Goal: Navigation & Orientation: Find specific page/section

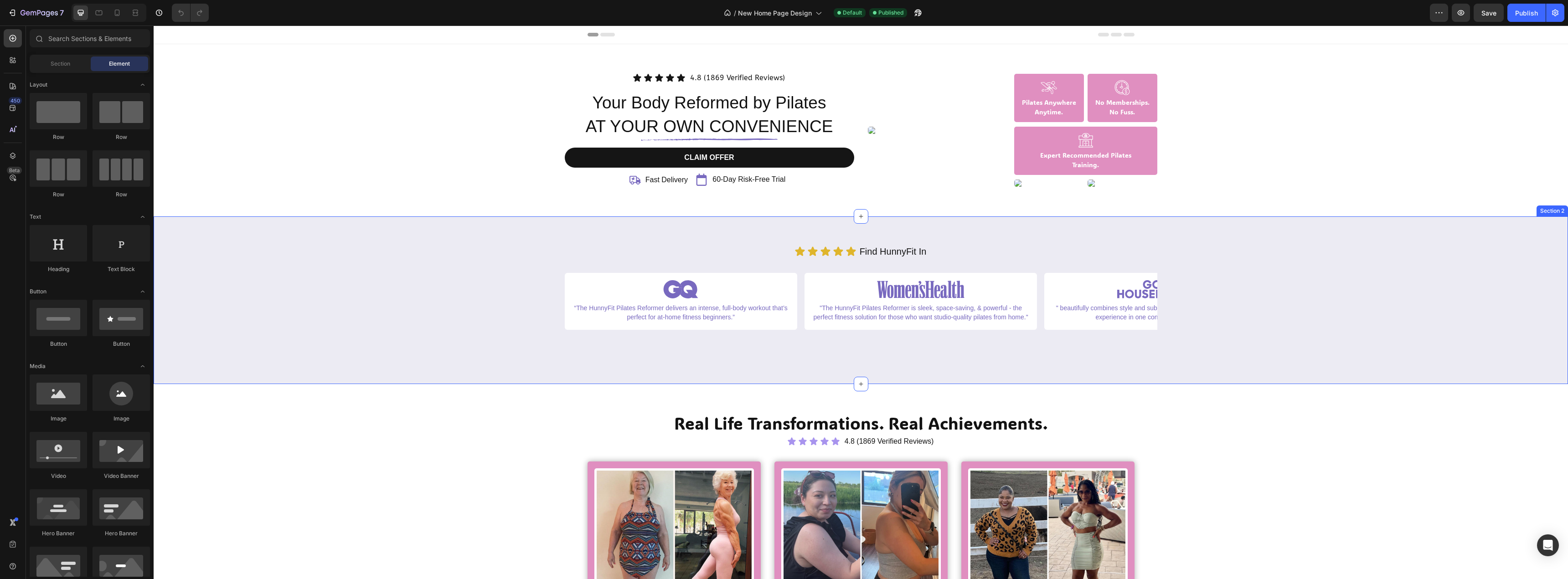
click at [298, 338] on div "Icon Icon Icon Icon Icon Icon List Find HunnyFit In Text Block Row Image “The H…" at bounding box center [861, 300] width 1401 height 113
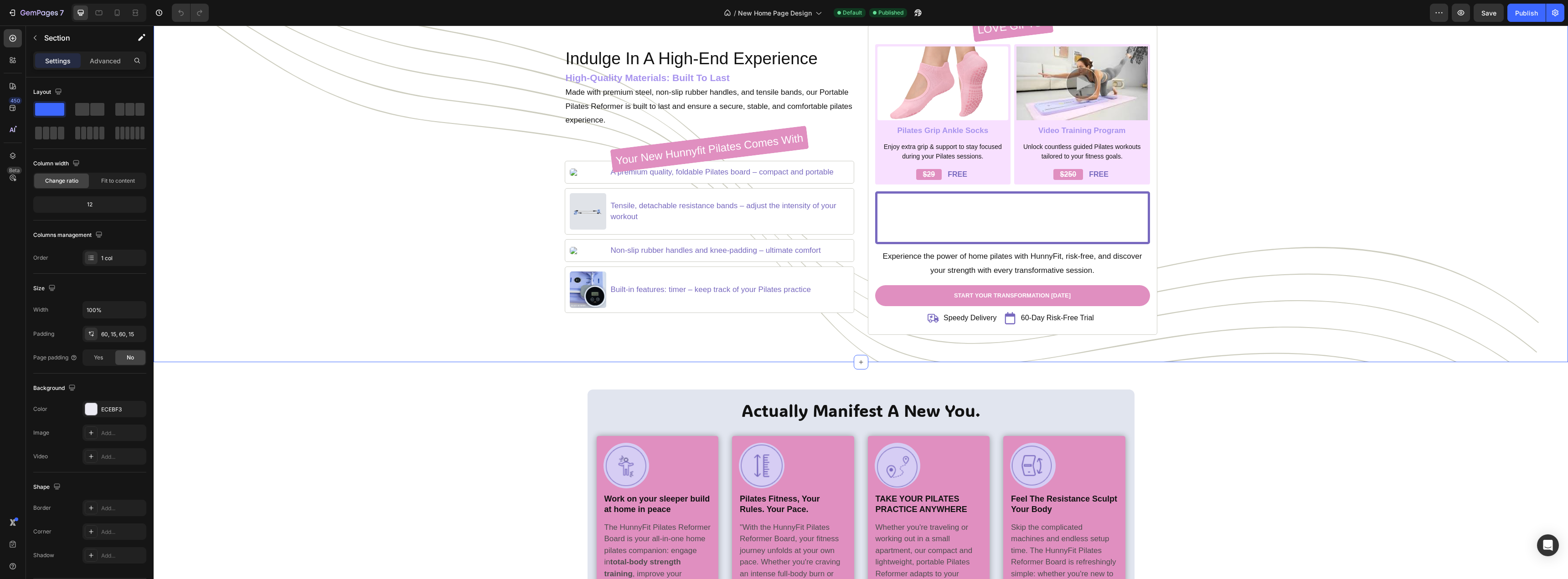
scroll to position [1093, 0]
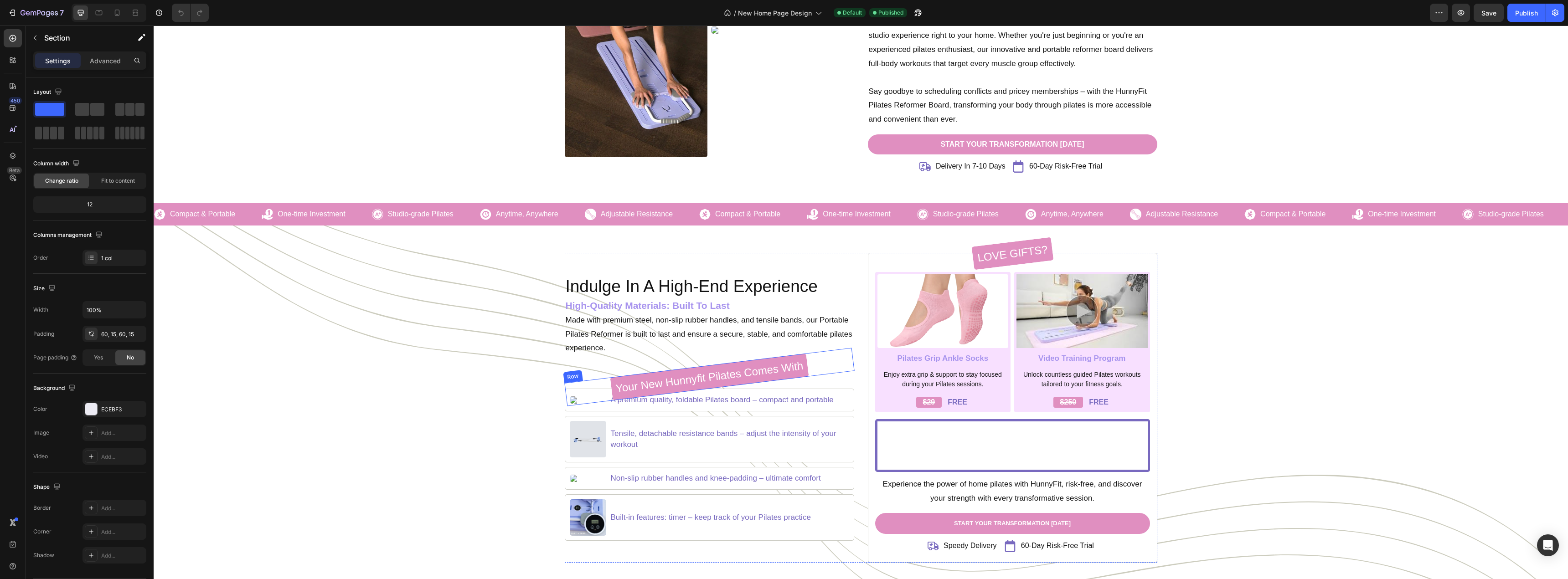
click at [584, 400] on div "your new hunnyfit pilates comes with Heading Row" at bounding box center [709, 377] width 290 height 58
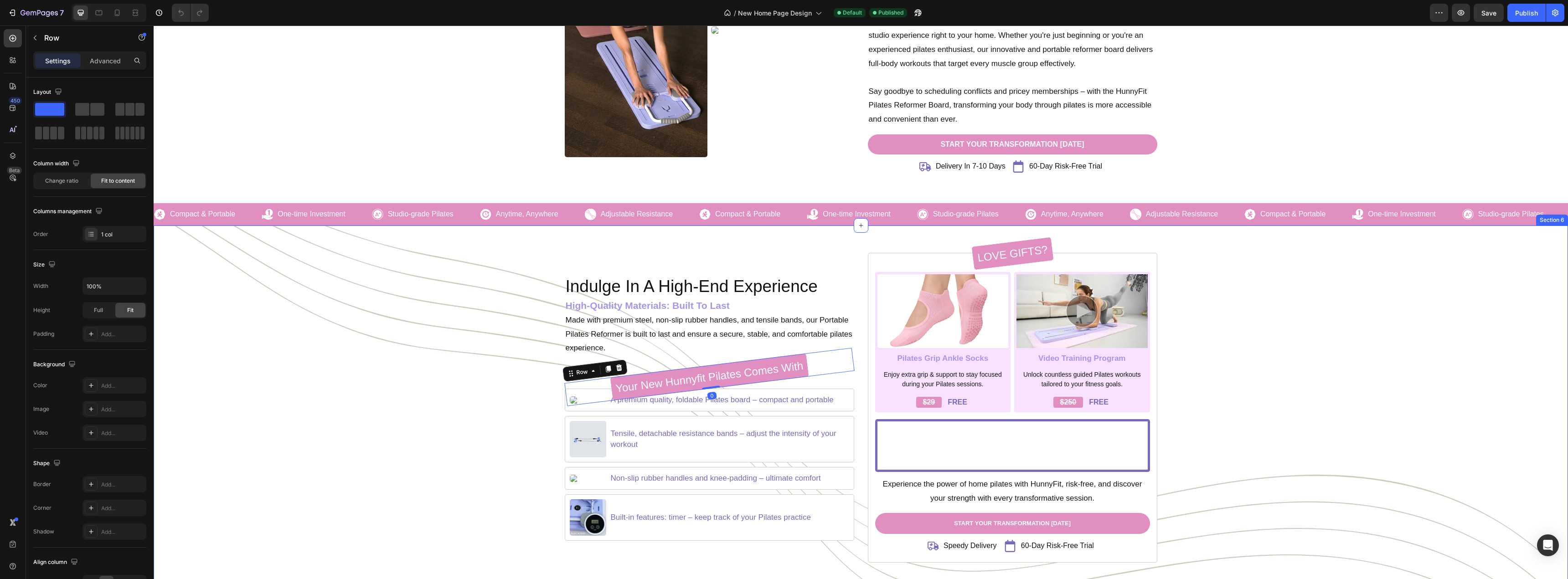
click at [491, 392] on div "Indulge In A High-End Experience Heading High-Quality Materials: Built To Last …" at bounding box center [861, 407] width 1401 height 310
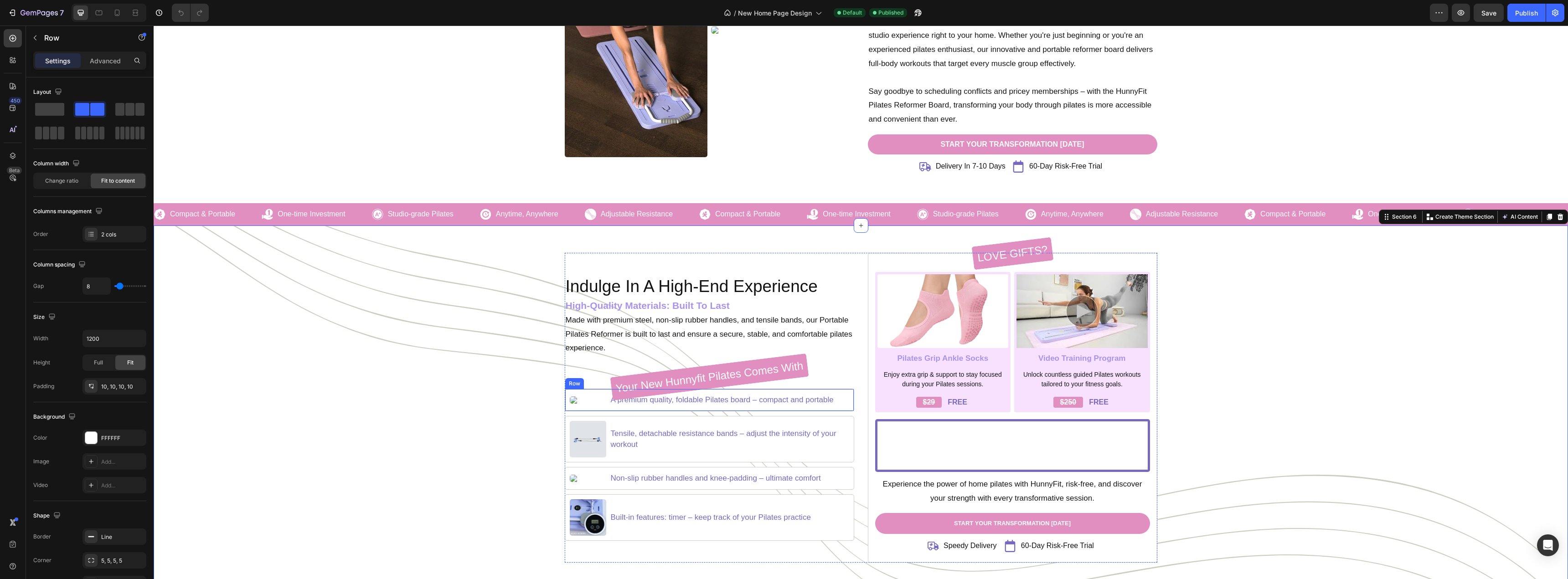
click at [589, 405] on div "Image" at bounding box center [588, 400] width 37 height 13
click at [588, 438] on img at bounding box center [588, 439] width 37 height 36
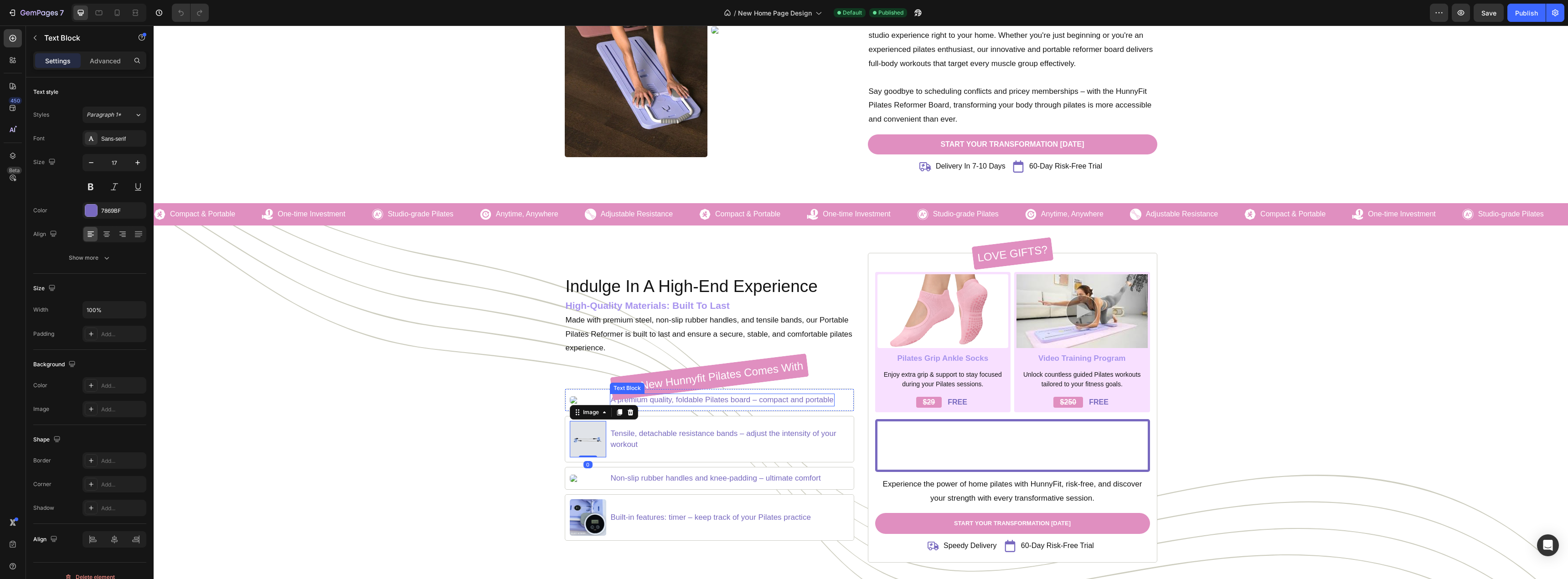
click at [679, 402] on p "A premium quality, foldable Pilates board – compact and portable" at bounding box center [722, 400] width 223 height 11
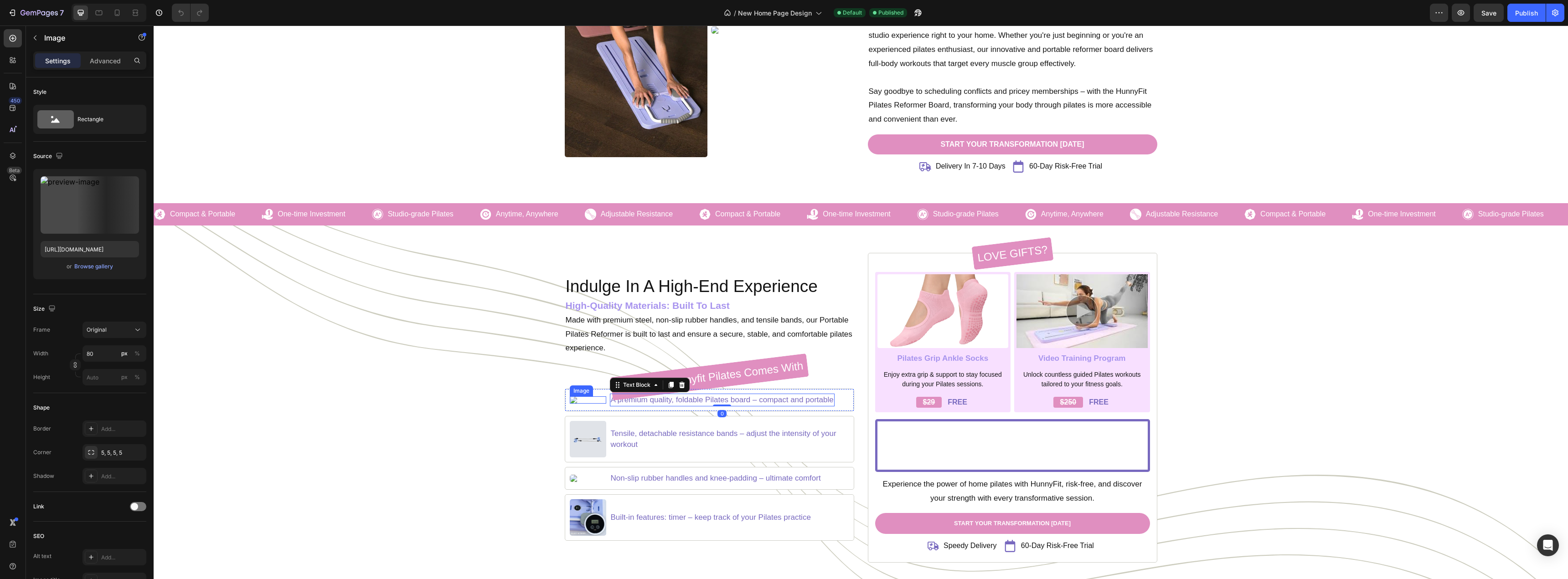
click at [589, 403] on img at bounding box center [588, 400] width 37 height 7
click at [584, 401] on div at bounding box center [588, 402] width 18 height 2
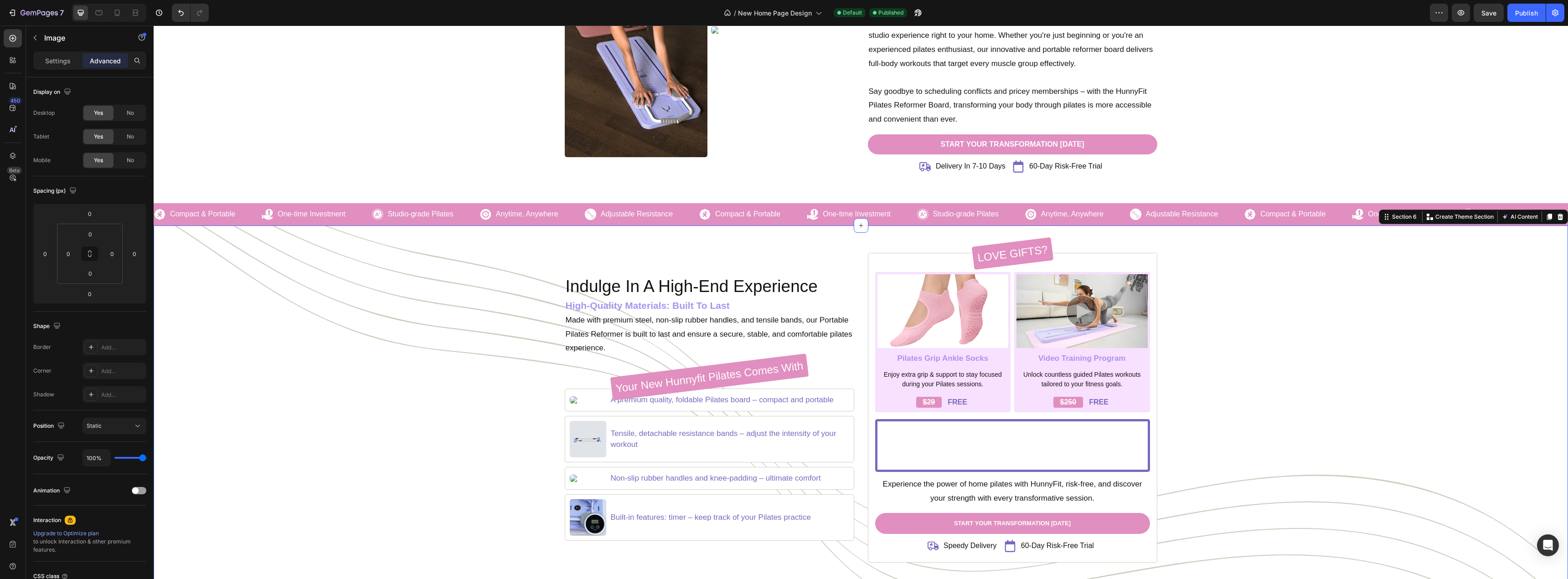
click at [483, 409] on div "Indulge In A High-End Experience Heading High-Quality Materials: Built To Last …" at bounding box center [861, 407] width 1401 height 310
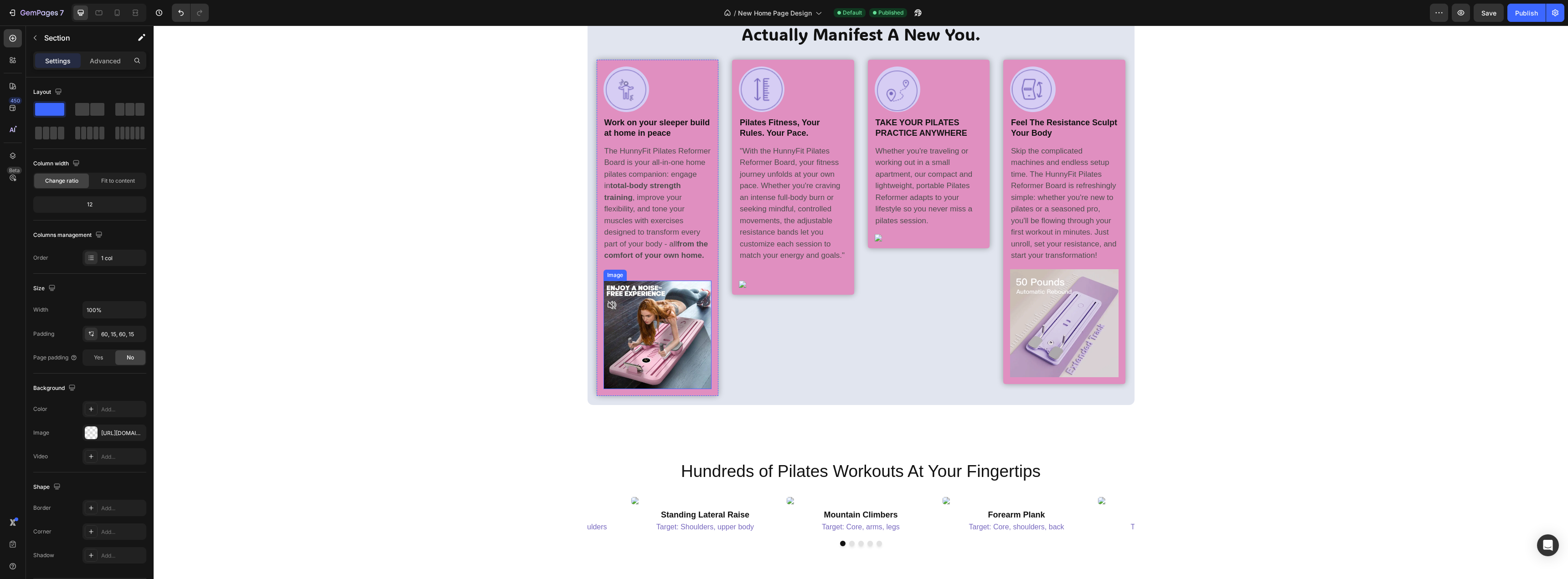
scroll to position [1640, 0]
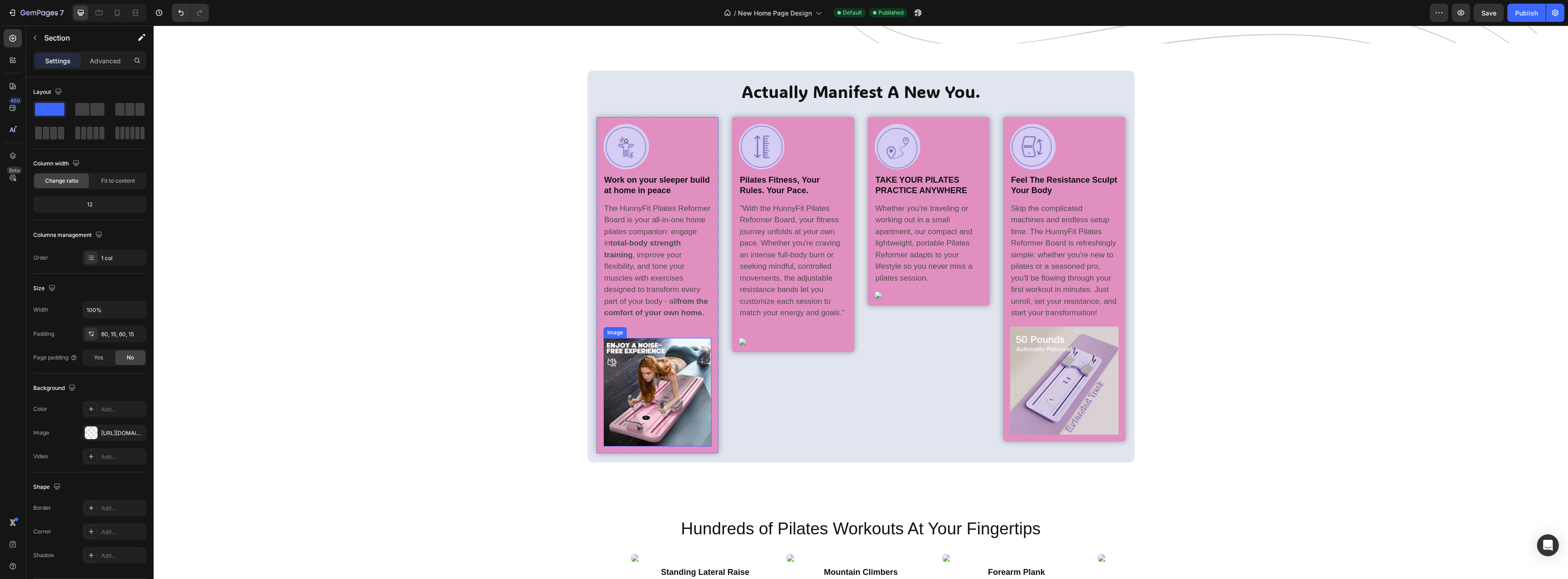
click at [635, 367] on img at bounding box center [657, 392] width 108 height 108
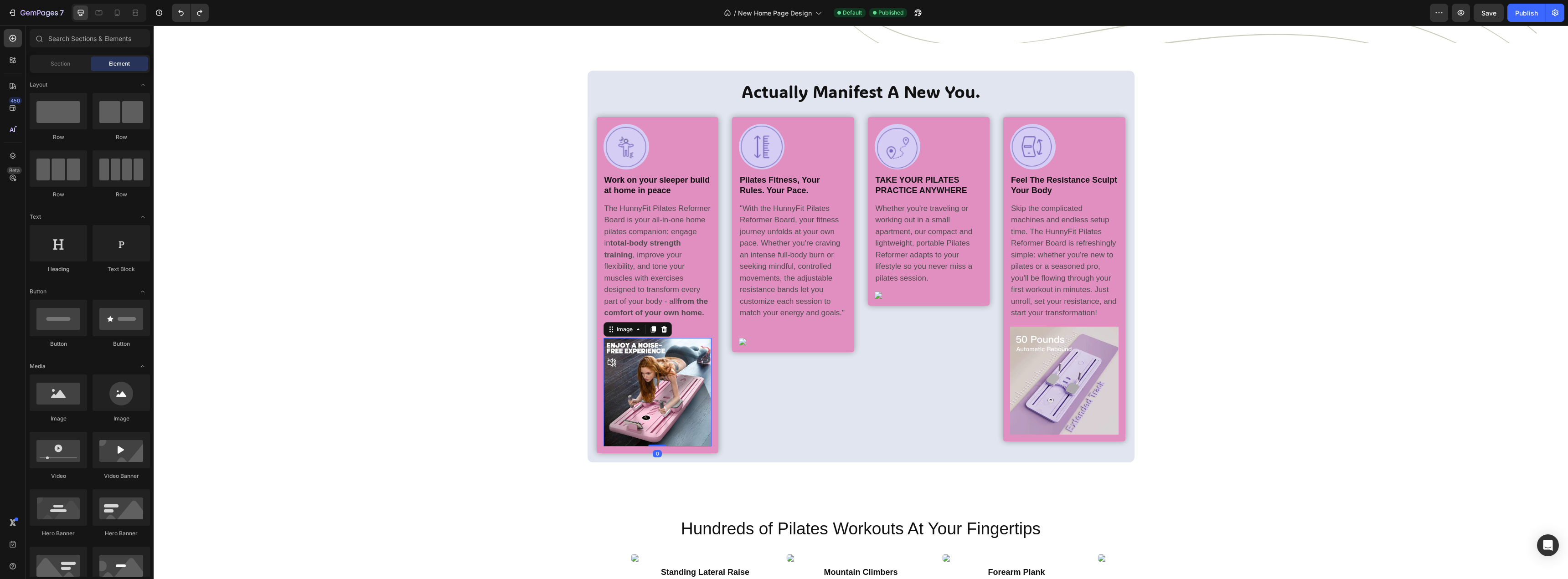
click at [654, 369] on img at bounding box center [657, 392] width 108 height 108
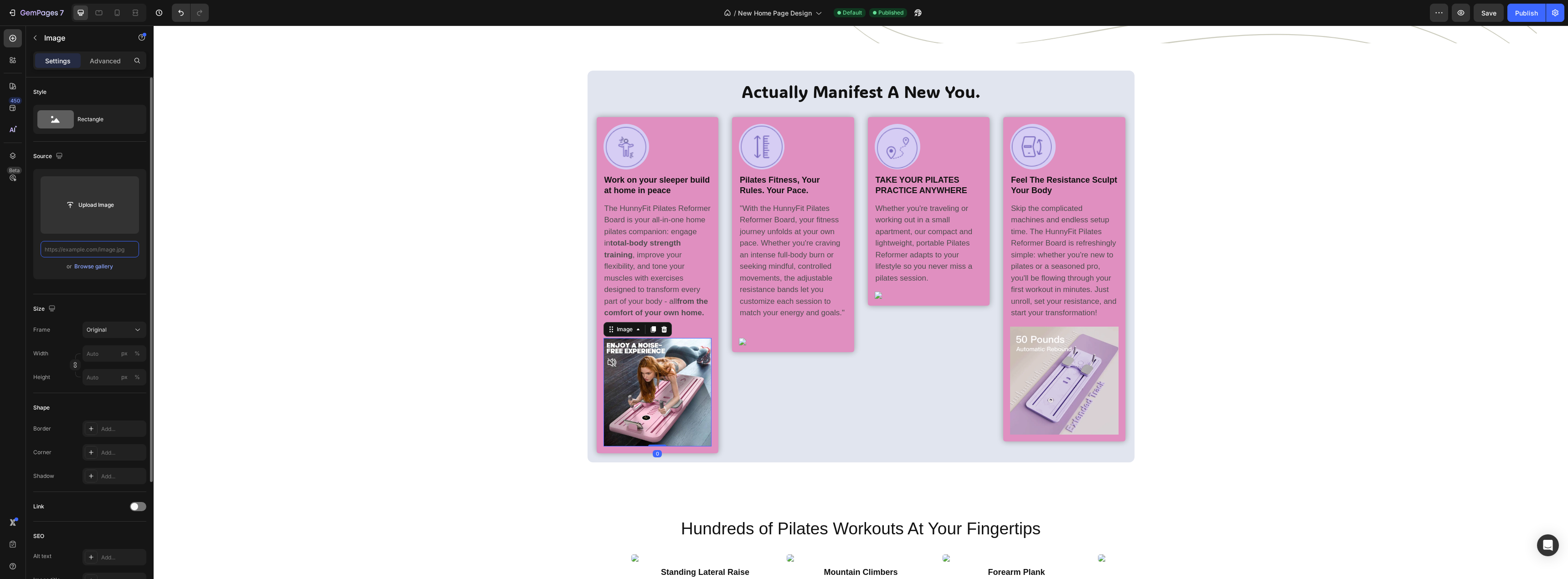
drag, startPoint x: 132, startPoint y: 251, endPoint x: 43, endPoint y: 240, distance: 89.7
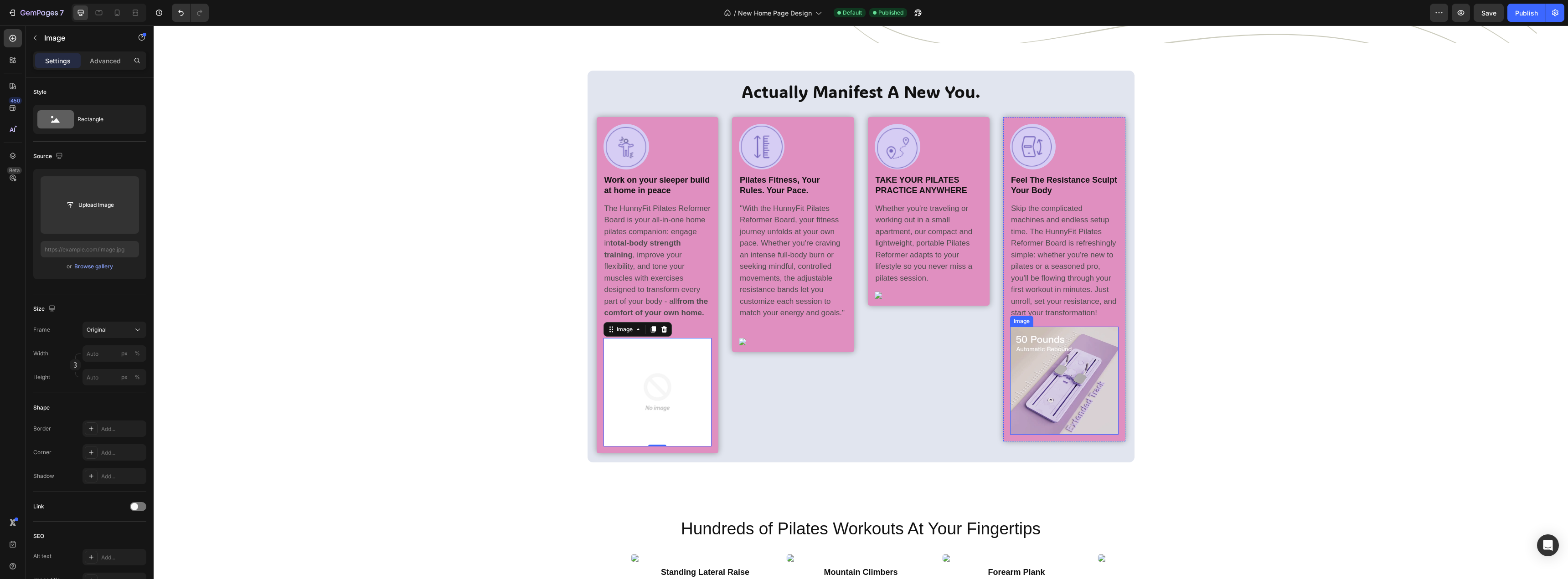
click at [1052, 374] on img at bounding box center [1064, 381] width 108 height 108
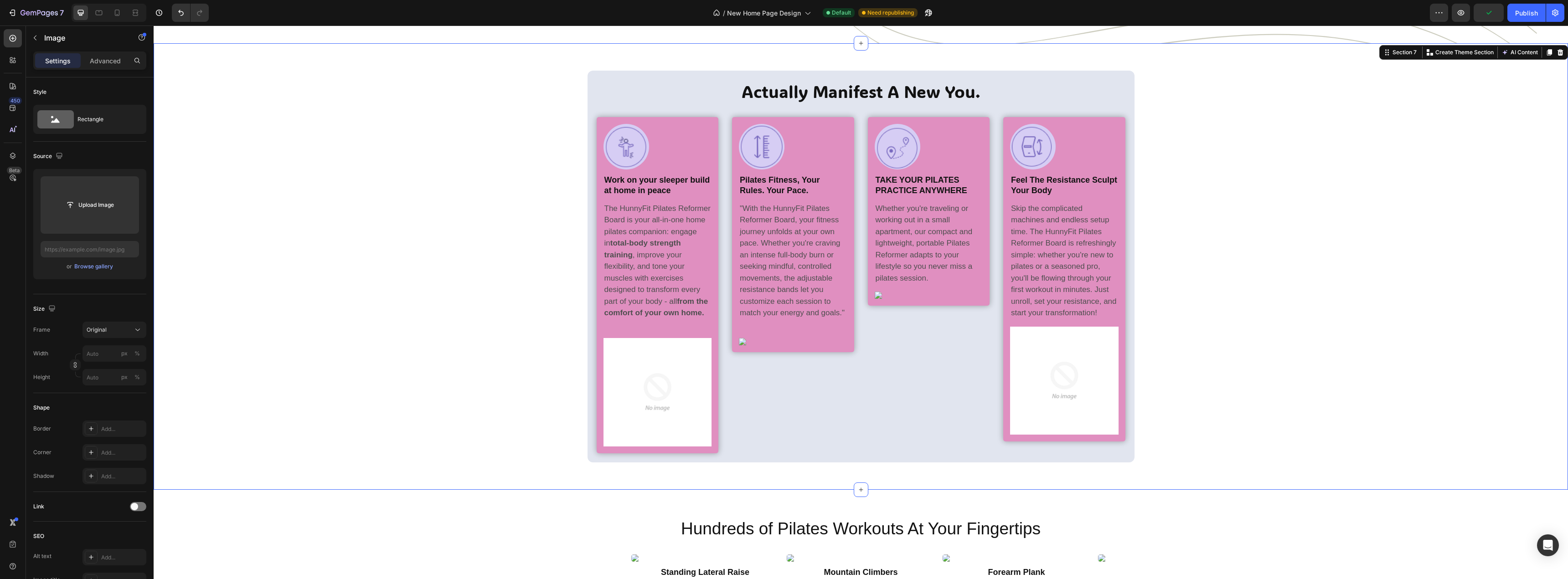
click at [541, 308] on div "Actually Manifest A New You. Heading Image Row Work on your sleeper build at ho…" at bounding box center [861, 266] width 1401 height 392
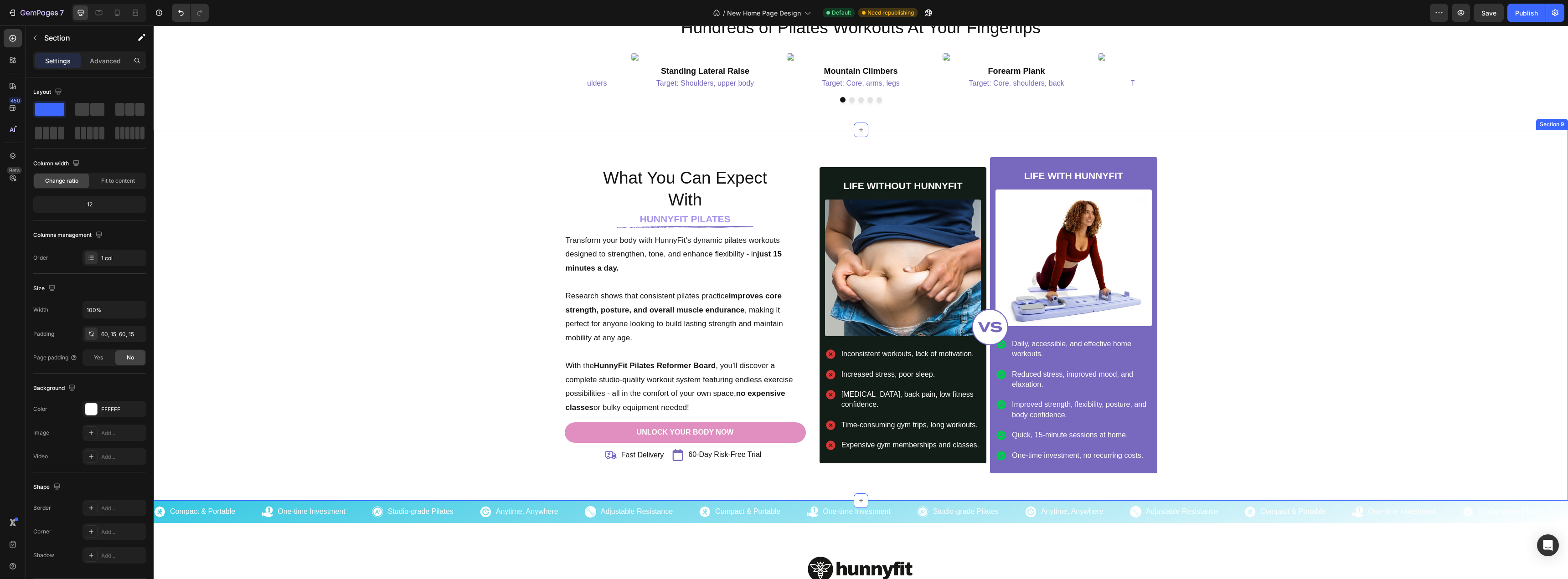
scroll to position [2460, 0]
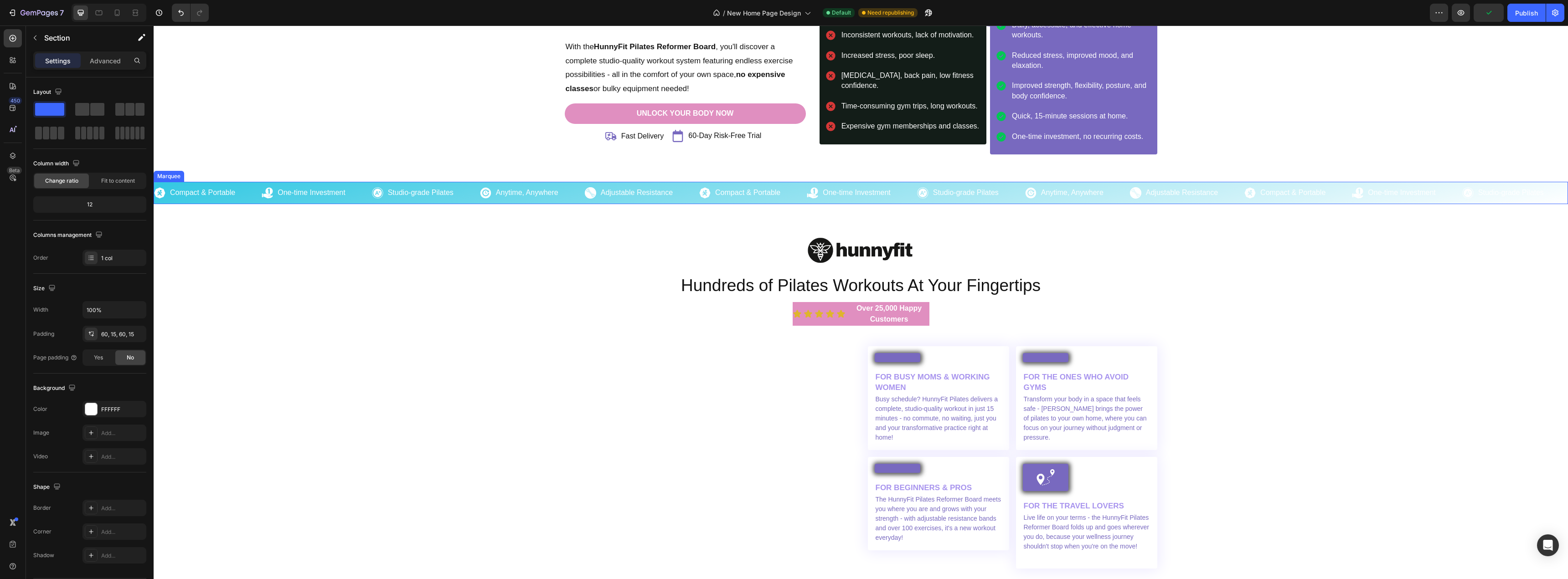
click at [248, 188] on div "Image Compact & Portable Heading Row" at bounding box center [208, 193] width 108 height 12
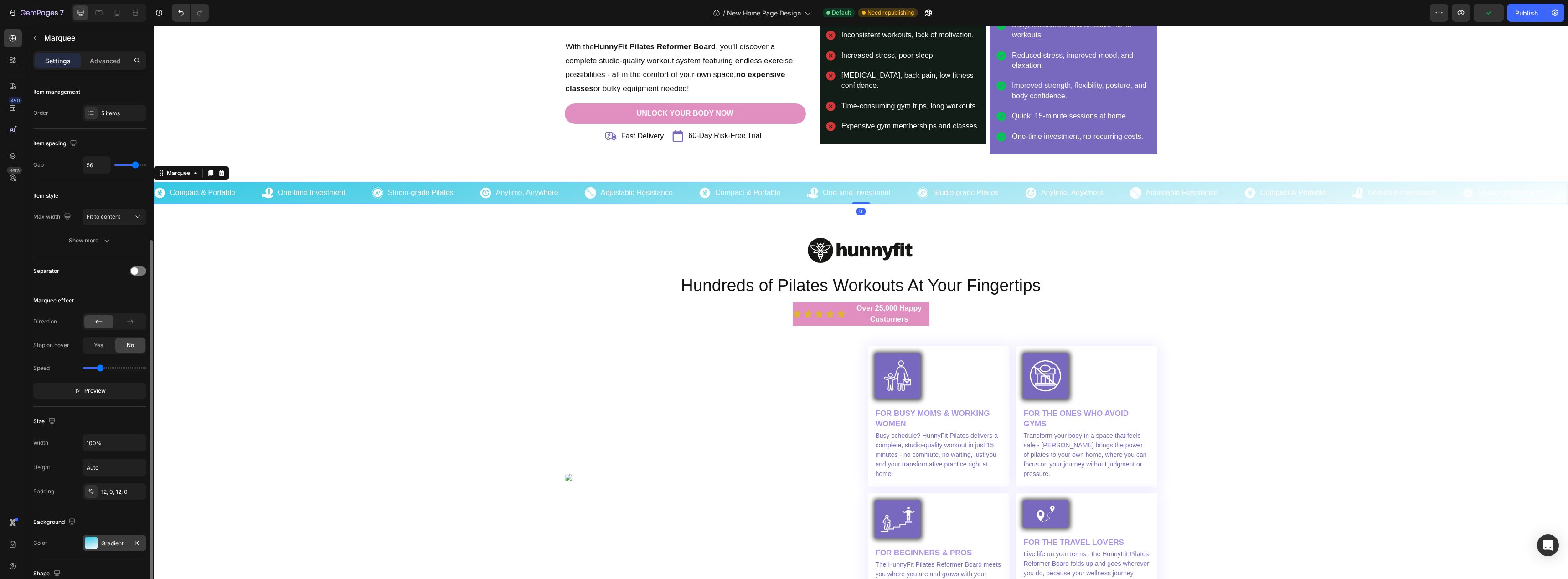
scroll to position [146, 0]
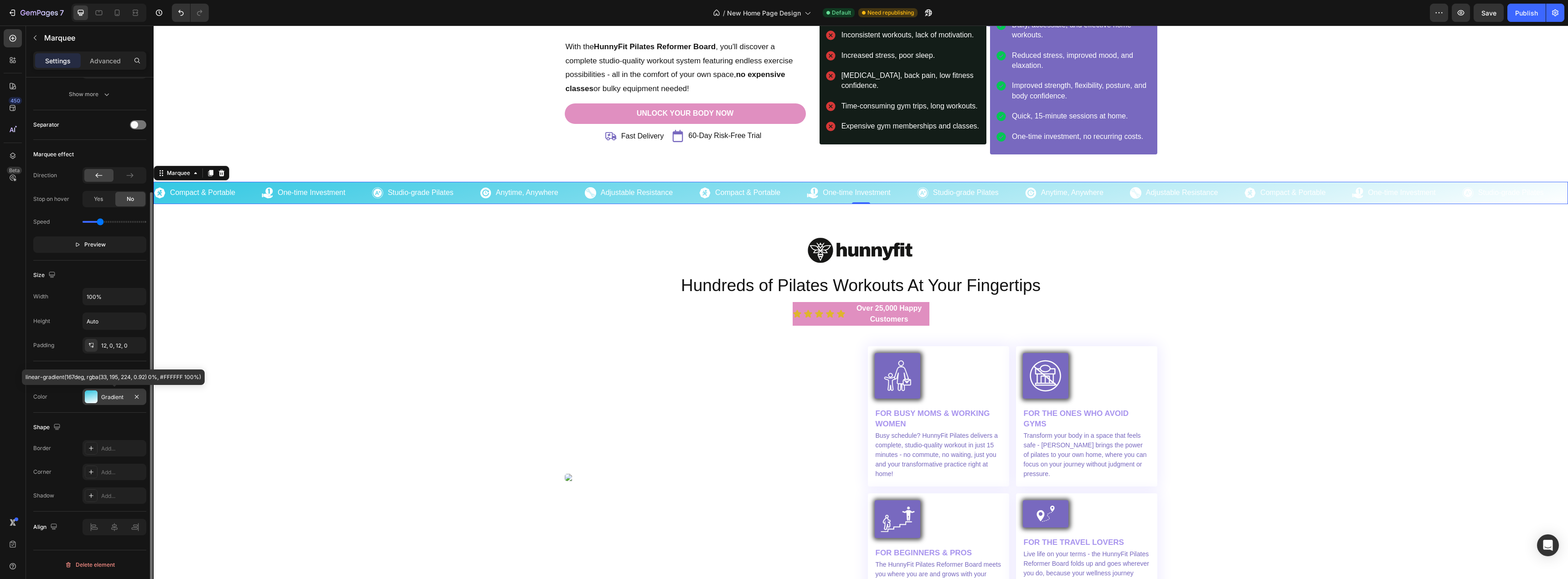
click at [94, 398] on div at bounding box center [91, 397] width 13 height 13
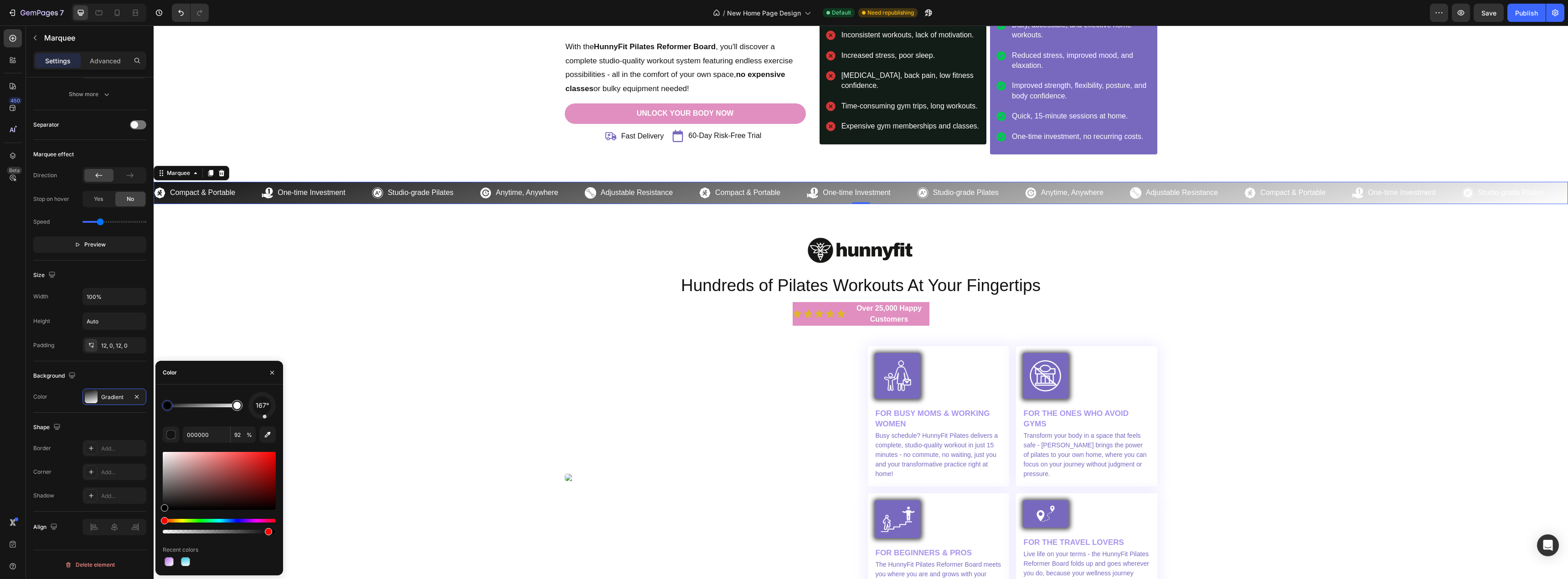
type input "FFFFFF"
type input "100"
click at [238, 406] on div at bounding box center [237, 405] width 7 height 7
click at [199, 407] on div at bounding box center [202, 405] width 70 height 4
drag, startPoint x: 198, startPoint y: 409, endPoint x: 222, endPoint y: 409, distance: 24.0
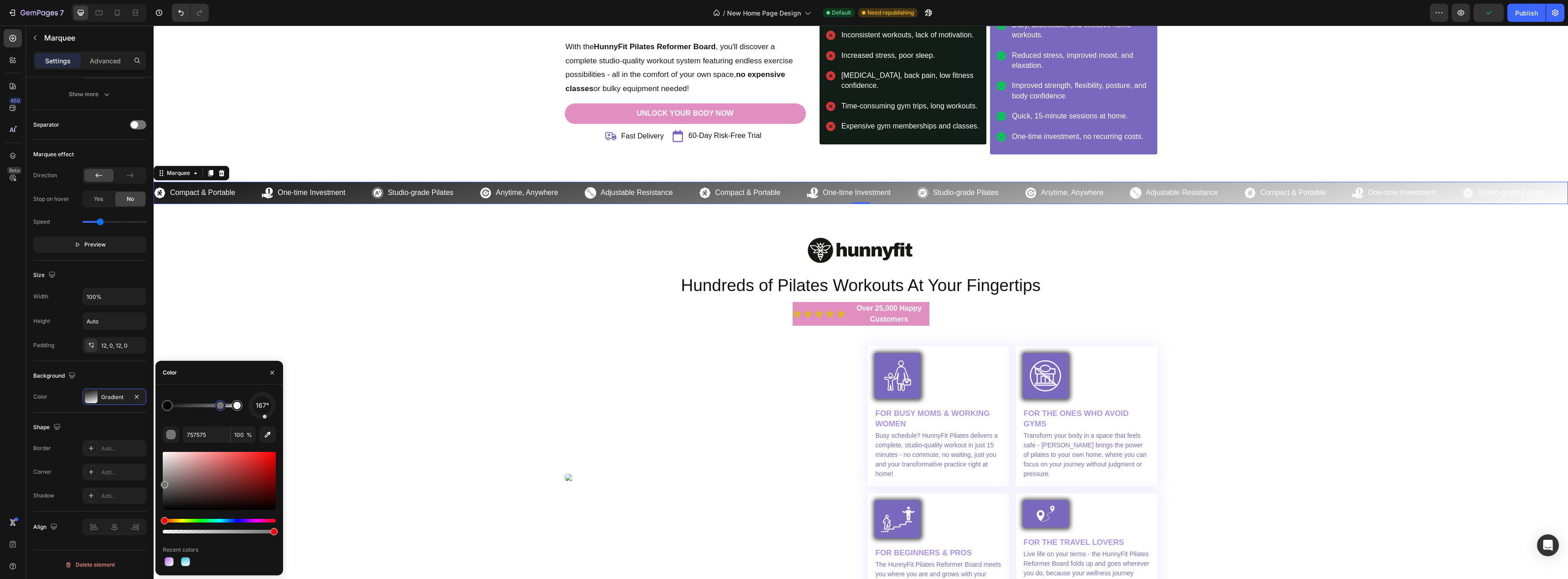
click at [222, 409] on div at bounding box center [220, 405] width 11 height 11
type input "000000"
type input "92"
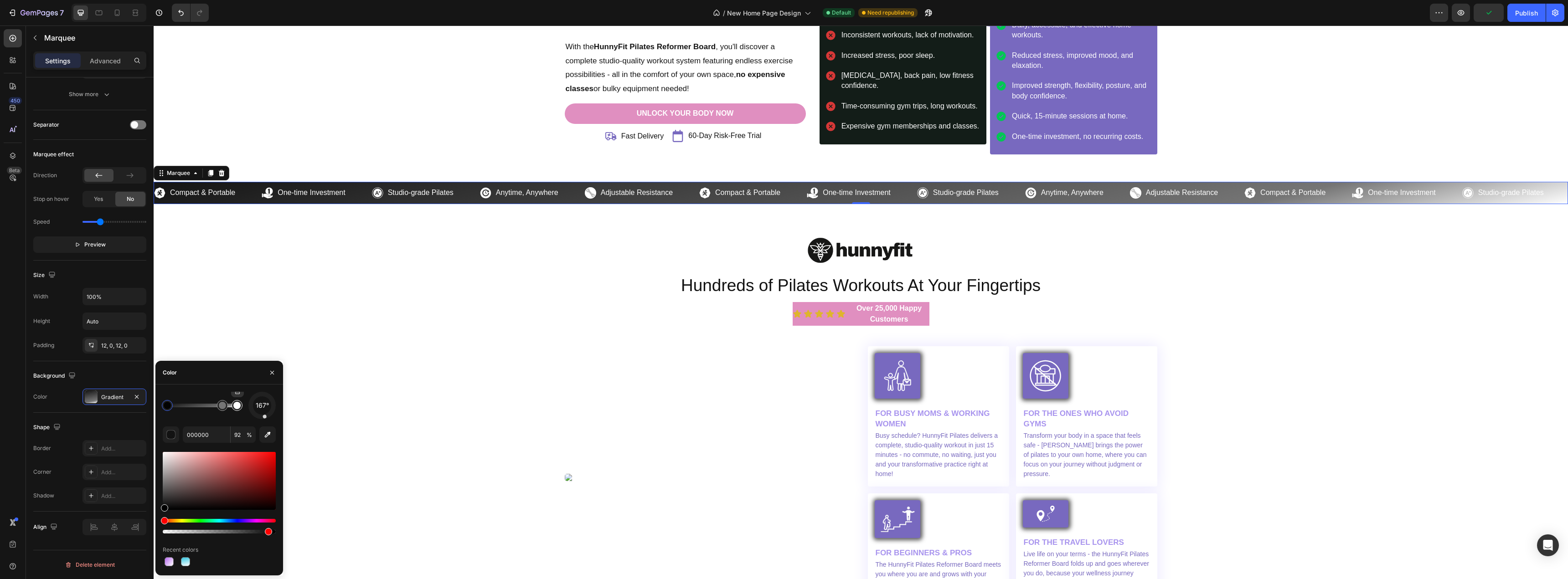
type input "FFFFFF"
type input "100"
click at [240, 409] on div at bounding box center [237, 405] width 11 height 11
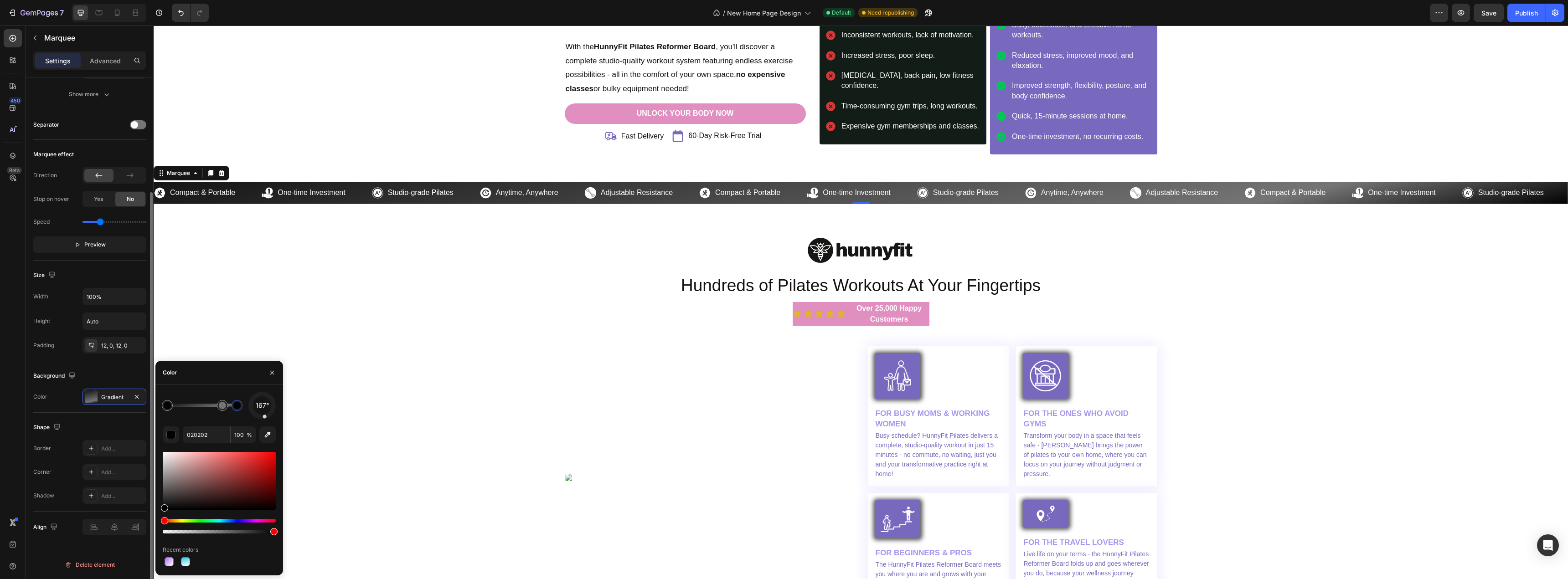
drag, startPoint x: 1, startPoint y: 470, endPoint x: 142, endPoint y: 508, distance: 146.0
type input "000000"
type input "92"
drag, startPoint x: 219, startPoint y: 407, endPoint x: 201, endPoint y: 412, distance: 18.7
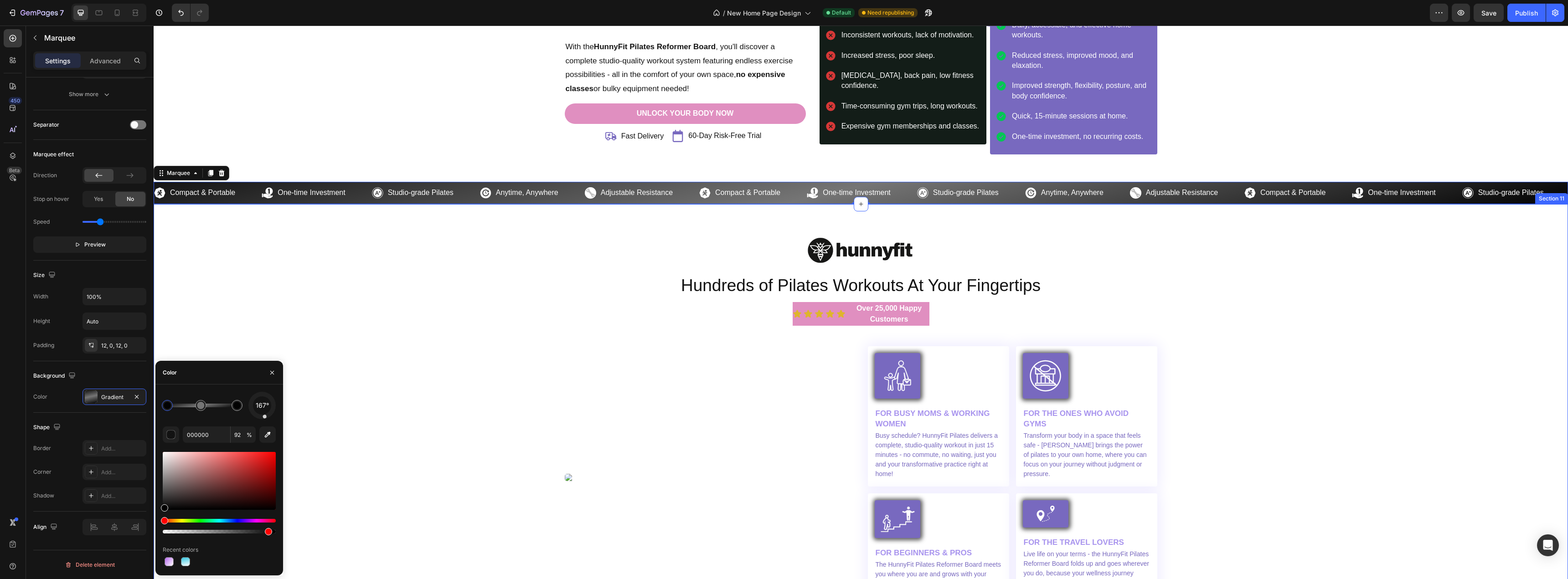
click at [439, 351] on div "Image Hundreds of Pilates Workouts At Your Fingertips Heading Icon Icon Icon Ic…" at bounding box center [861, 423] width 1401 height 384
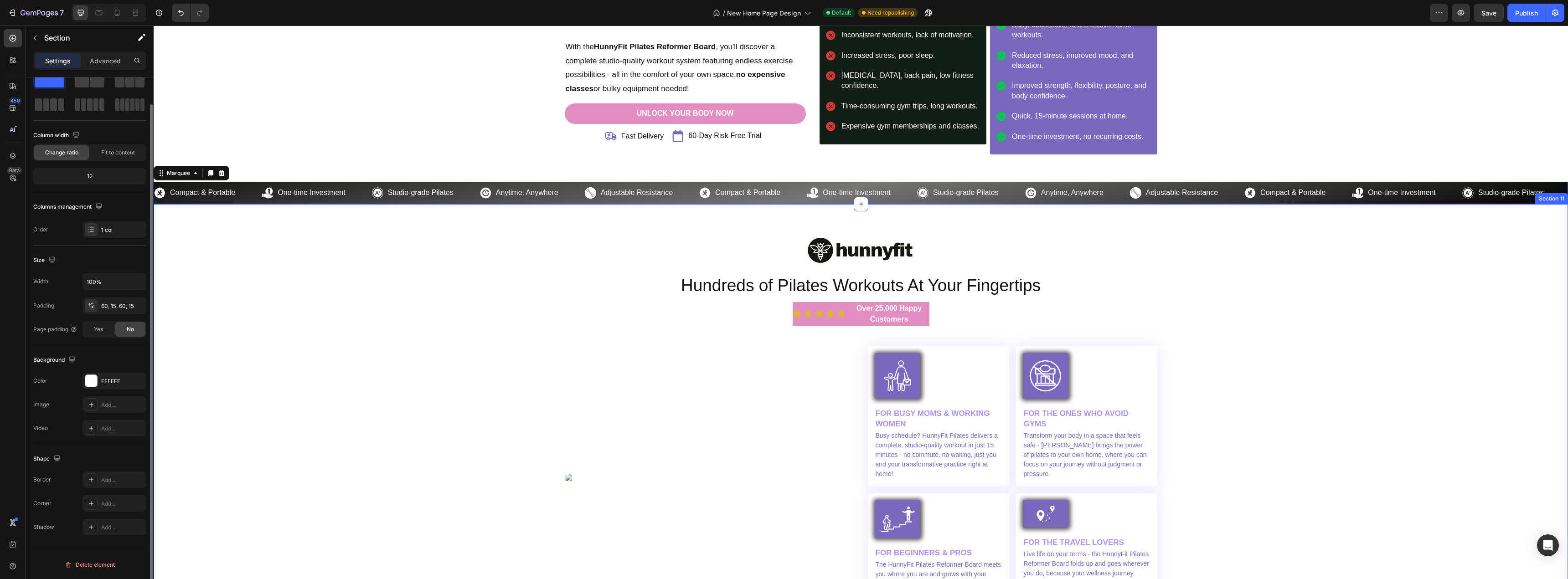
scroll to position [0, 0]
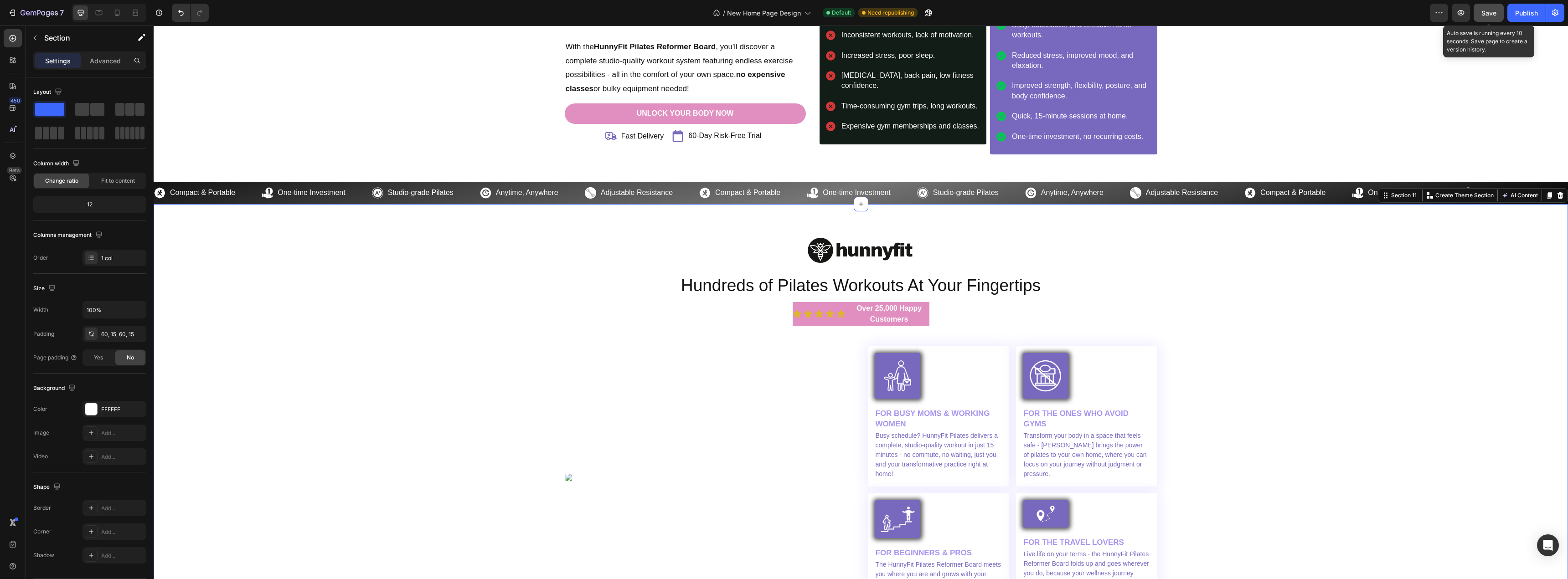
click at [1485, 12] on span "Save" at bounding box center [1489, 13] width 15 height 8
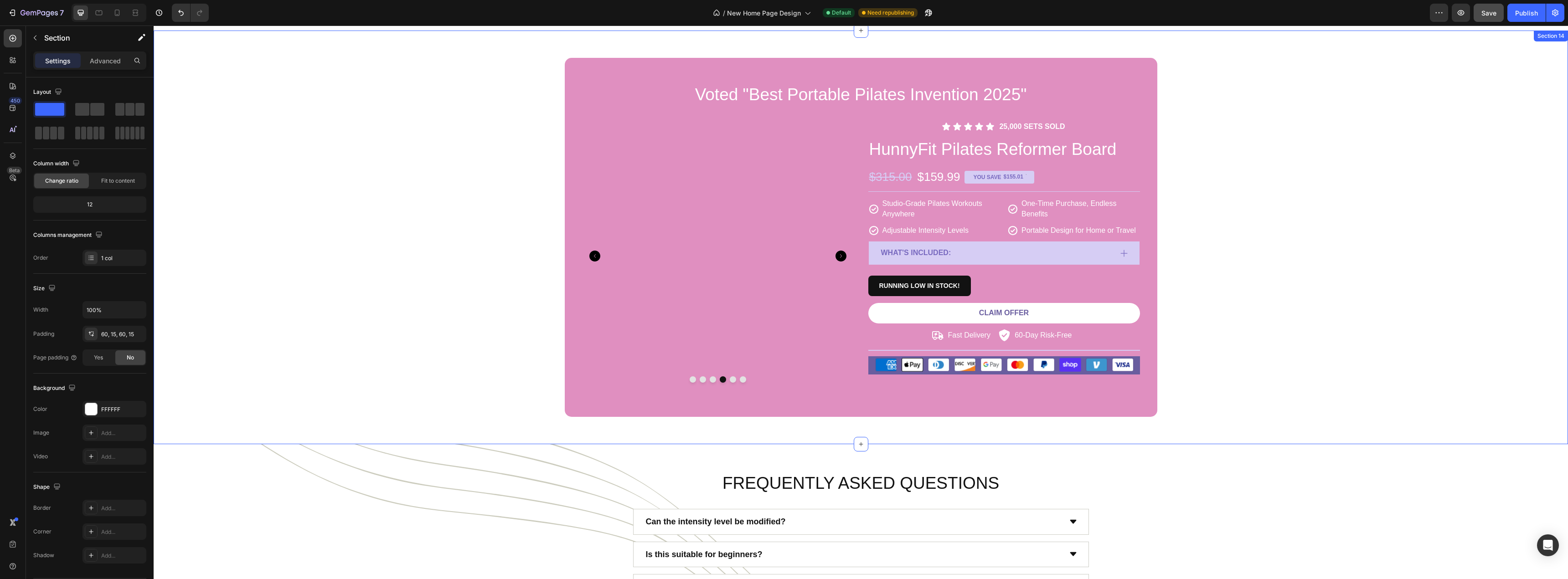
scroll to position [3780, 0]
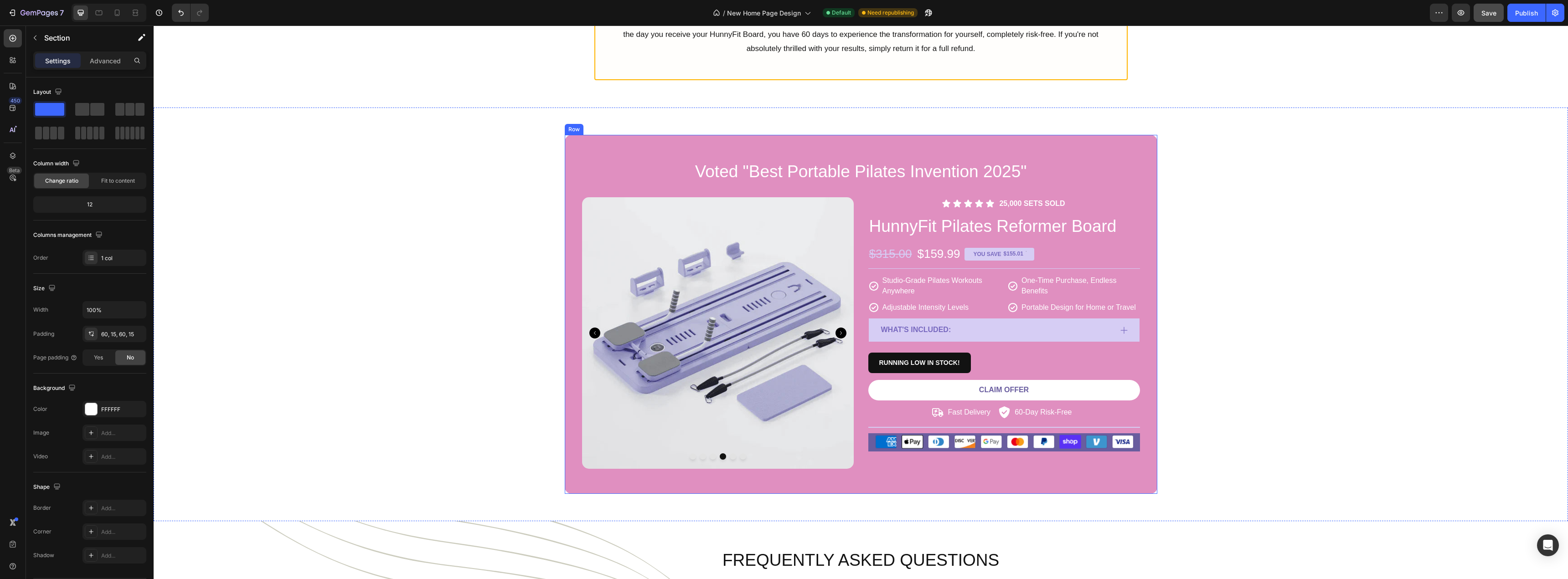
click at [567, 197] on div "Voted "Best Portable Pilates Invention 2025" Heading Product Images Icon Icon I…" at bounding box center [861, 314] width 592 height 359
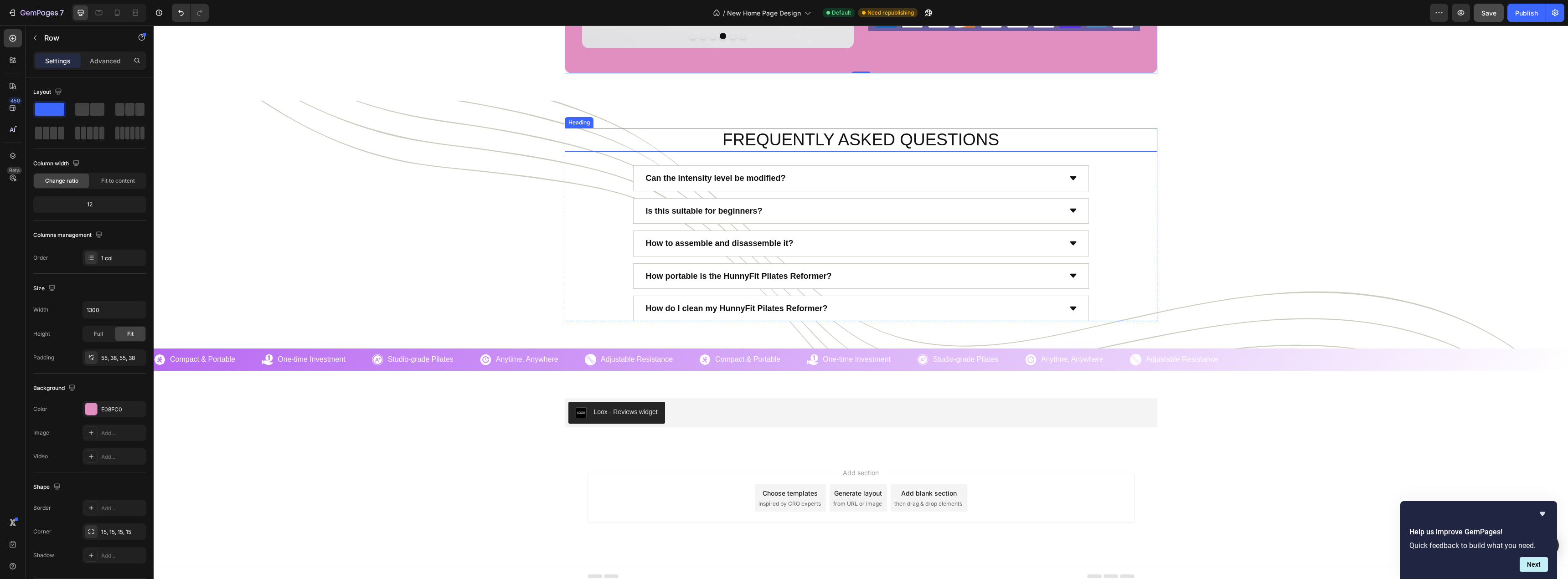
scroll to position [4225, 0]
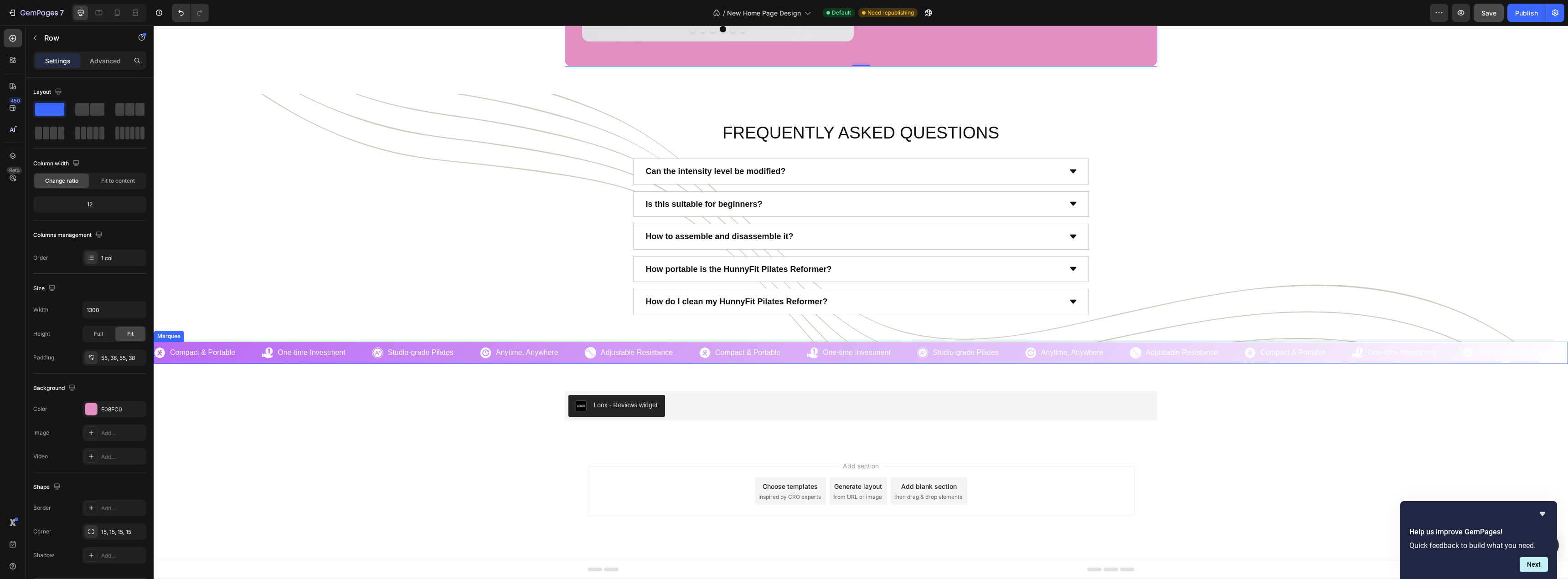
click at [244, 353] on div "Image Compact & Portable Heading Row" at bounding box center [208, 353] width 108 height 12
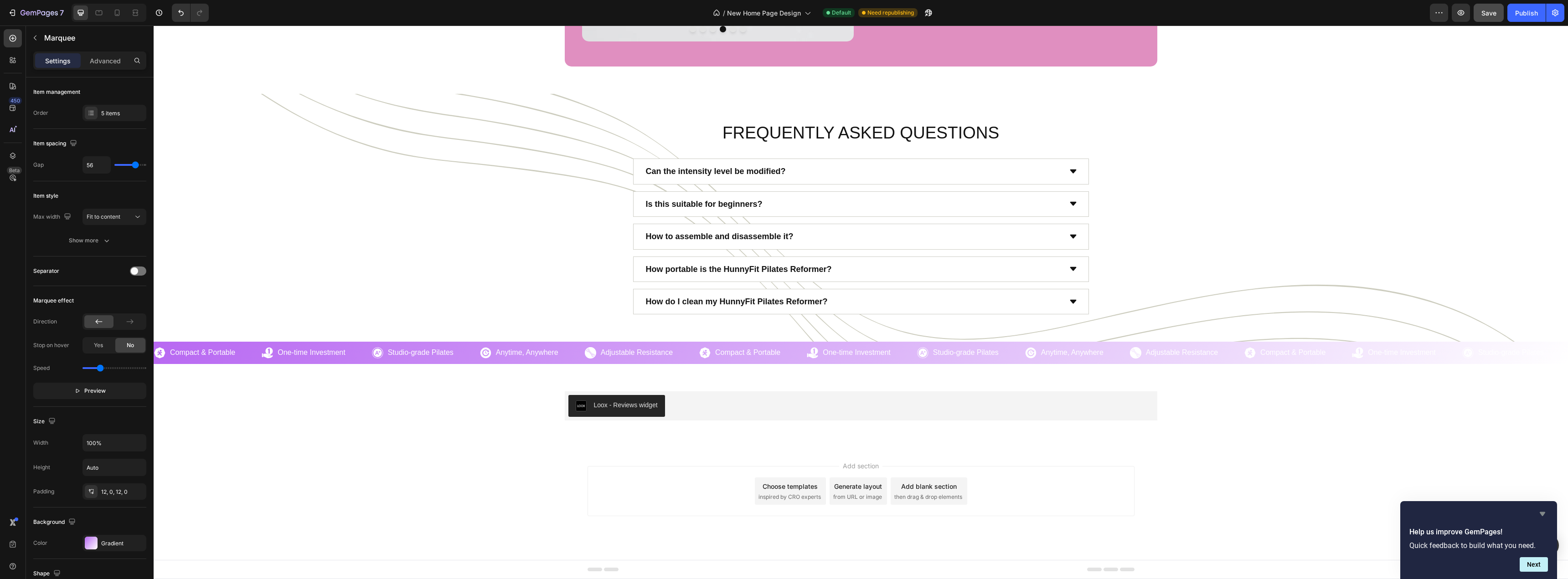
click at [1540, 512] on icon "Hide survey" at bounding box center [1542, 514] width 11 height 11
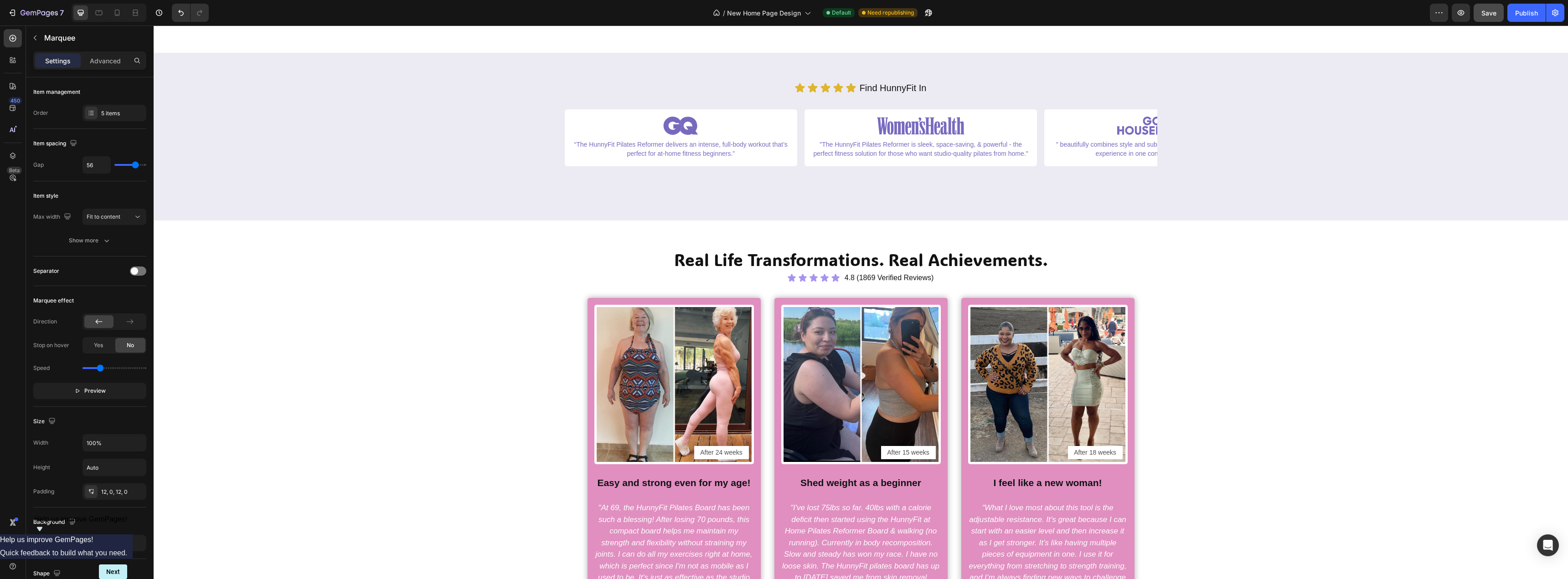
scroll to position [0, 0]
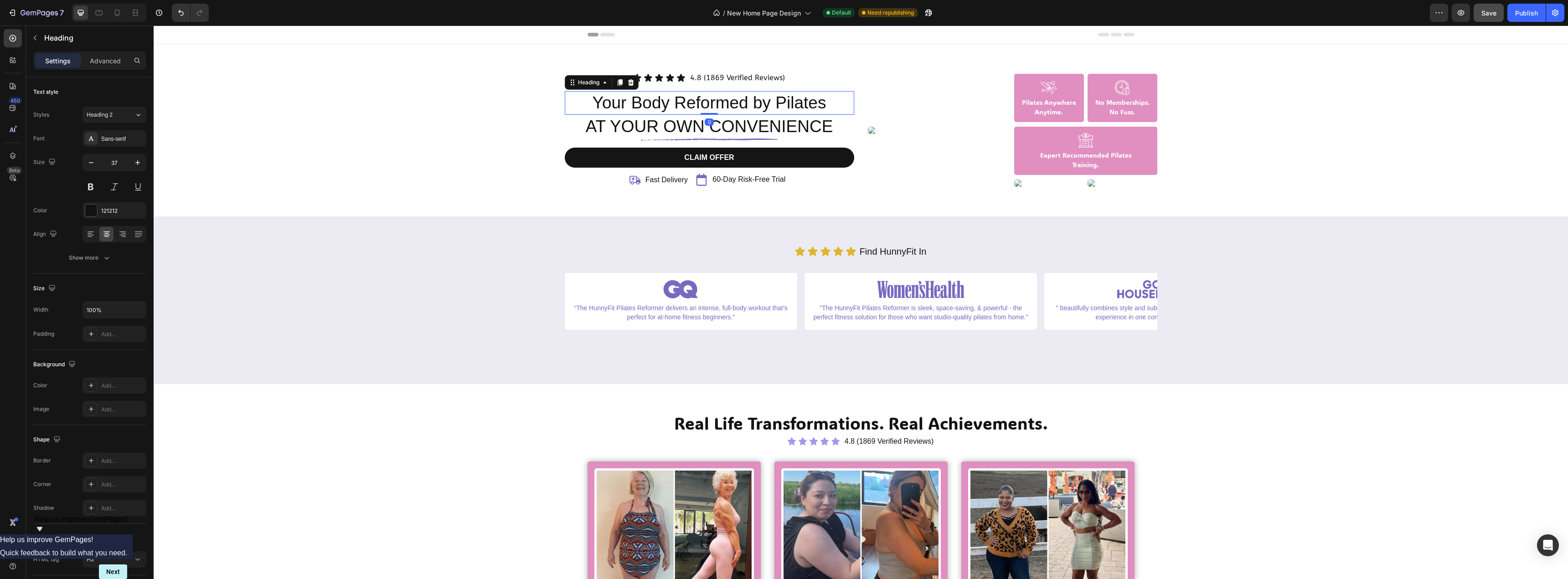
click at [738, 109] on h2 "Your Body Reformed by Pilates" at bounding box center [710, 103] width 290 height 24
click at [738, 109] on p "Your Body Reformed by Pilates" at bounding box center [709, 103] width 288 height 22
click at [737, 128] on h2 "AT YOUR OWN CONVENIENCE" at bounding box center [710, 127] width 290 height 24
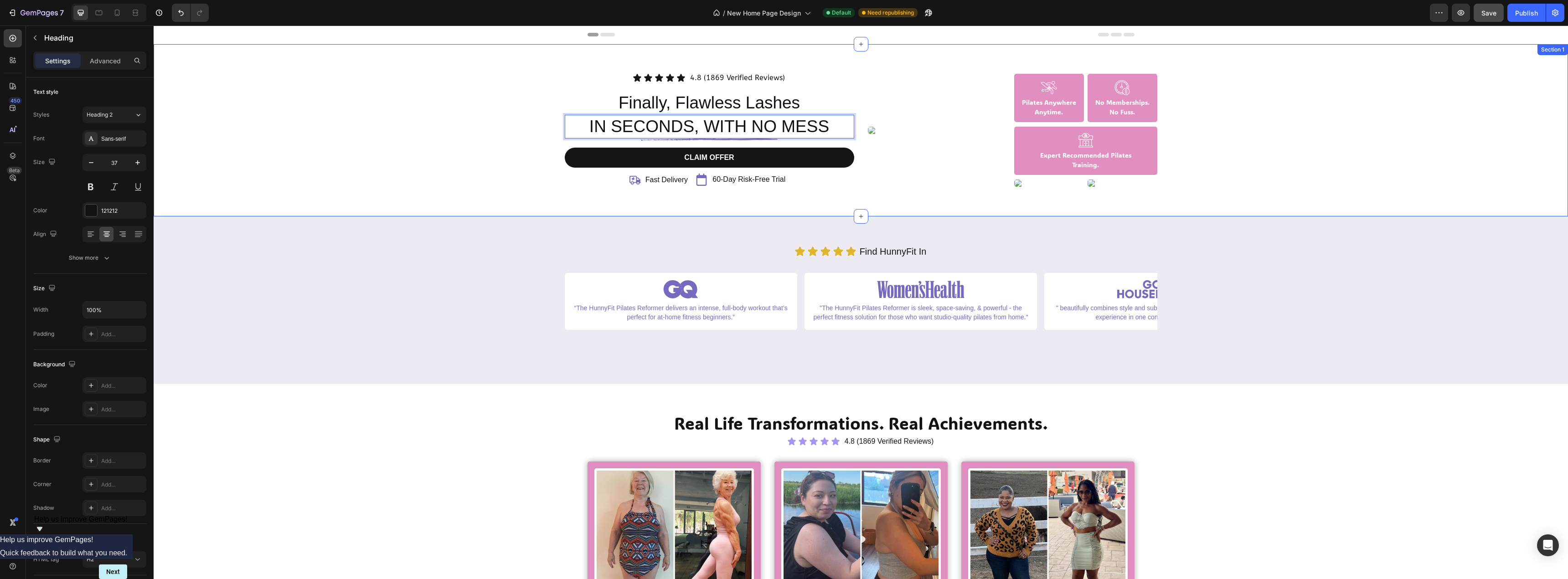
click at [415, 126] on div "Icon Icon Icon Icon Icon Icon List 4.8 (1869 Verified Reviews) Text Block Row F…" at bounding box center [861, 130] width 1401 height 117
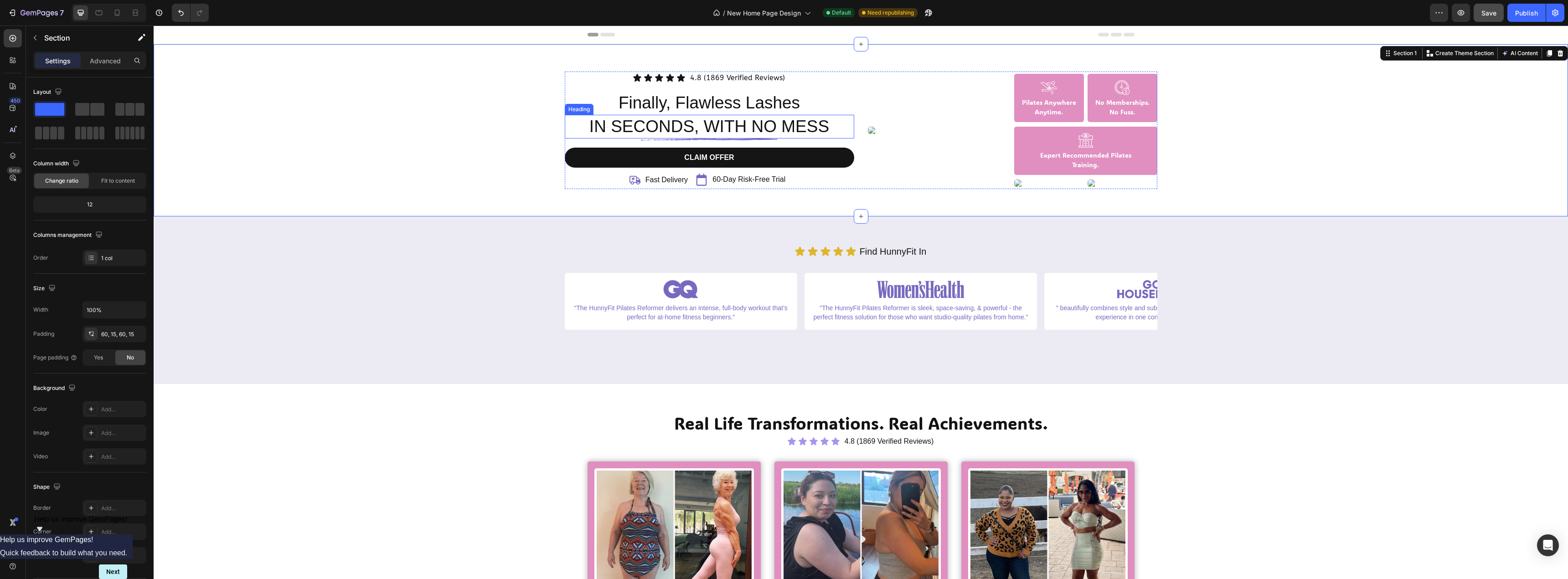
click at [709, 138] on div "In SECONDS, with no mess Heading" at bounding box center [710, 127] width 290 height 24
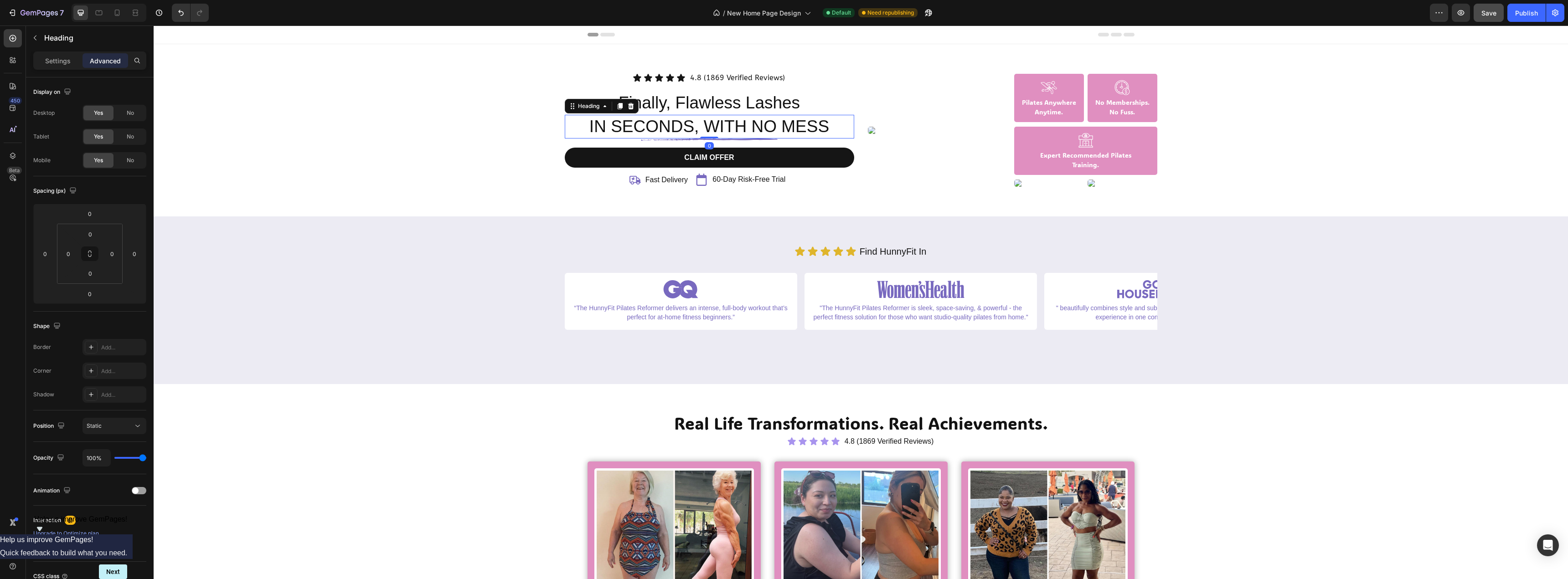
click at [709, 138] on div at bounding box center [709, 137] width 18 height 2
click at [714, 123] on p "In SECONDS, with no mess" at bounding box center [709, 127] width 288 height 22
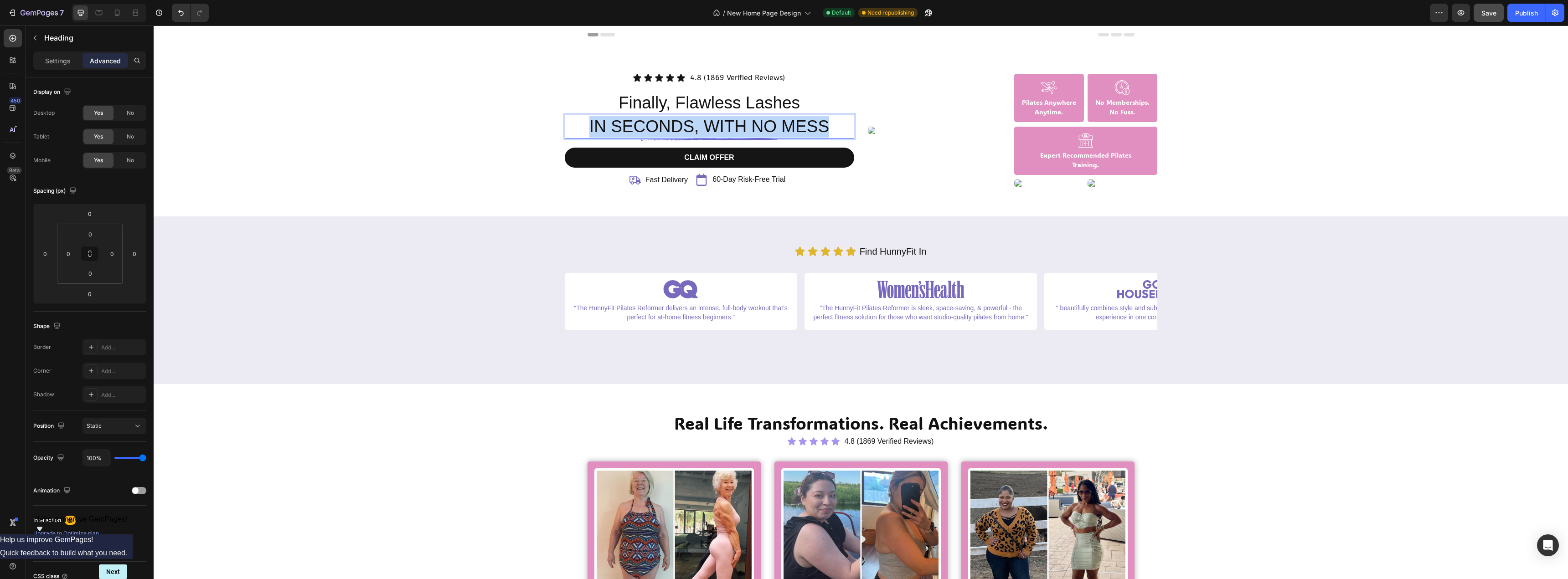
click at [714, 123] on p "In SECONDS, with no mess" at bounding box center [709, 127] width 288 height 22
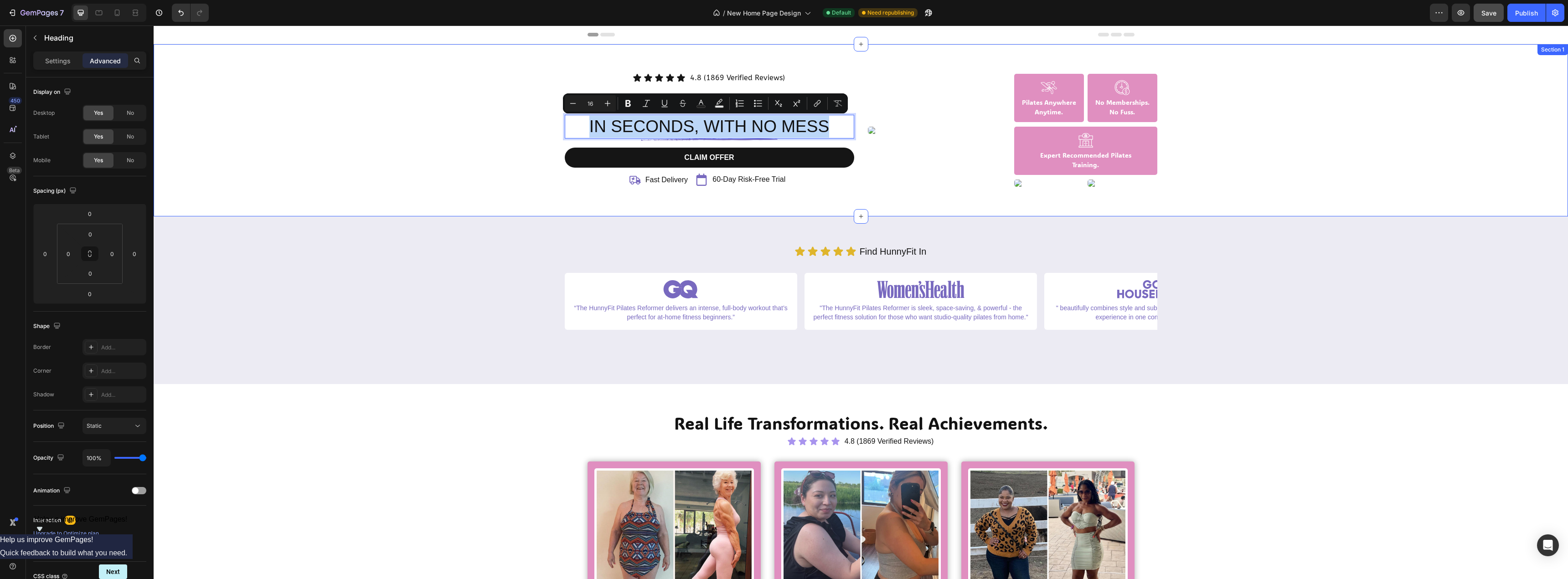
click at [390, 133] on div "Icon Icon Icon Icon Icon Icon List 4.8 (1869 Verified Reviews) Text Block Row F…" at bounding box center [861, 130] width 1401 height 117
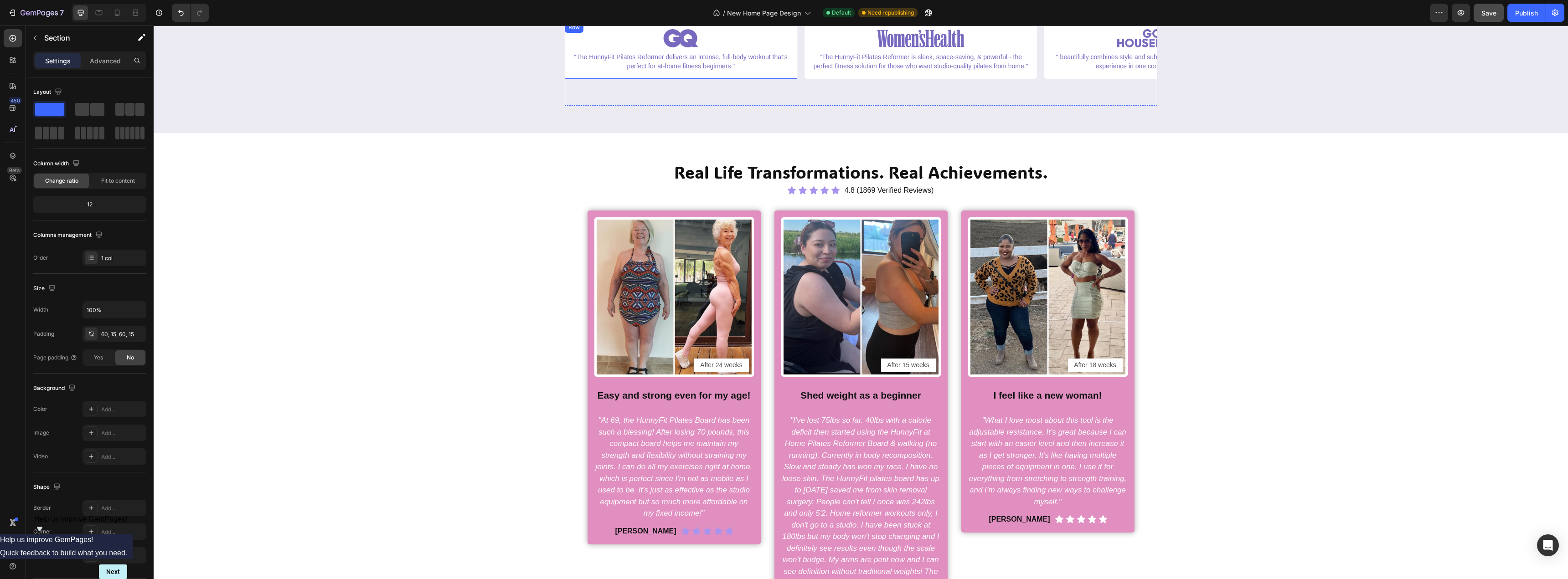
scroll to position [364, 0]
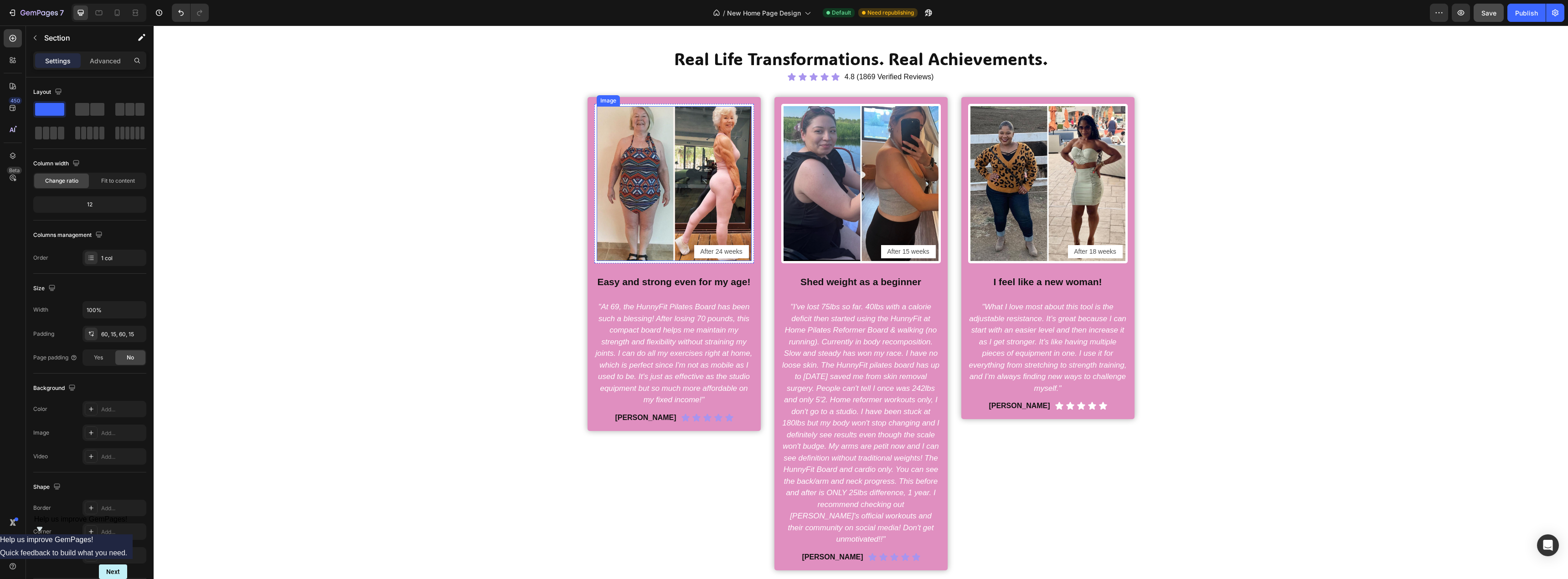
click at [676, 179] on img at bounding box center [674, 183] width 155 height 155
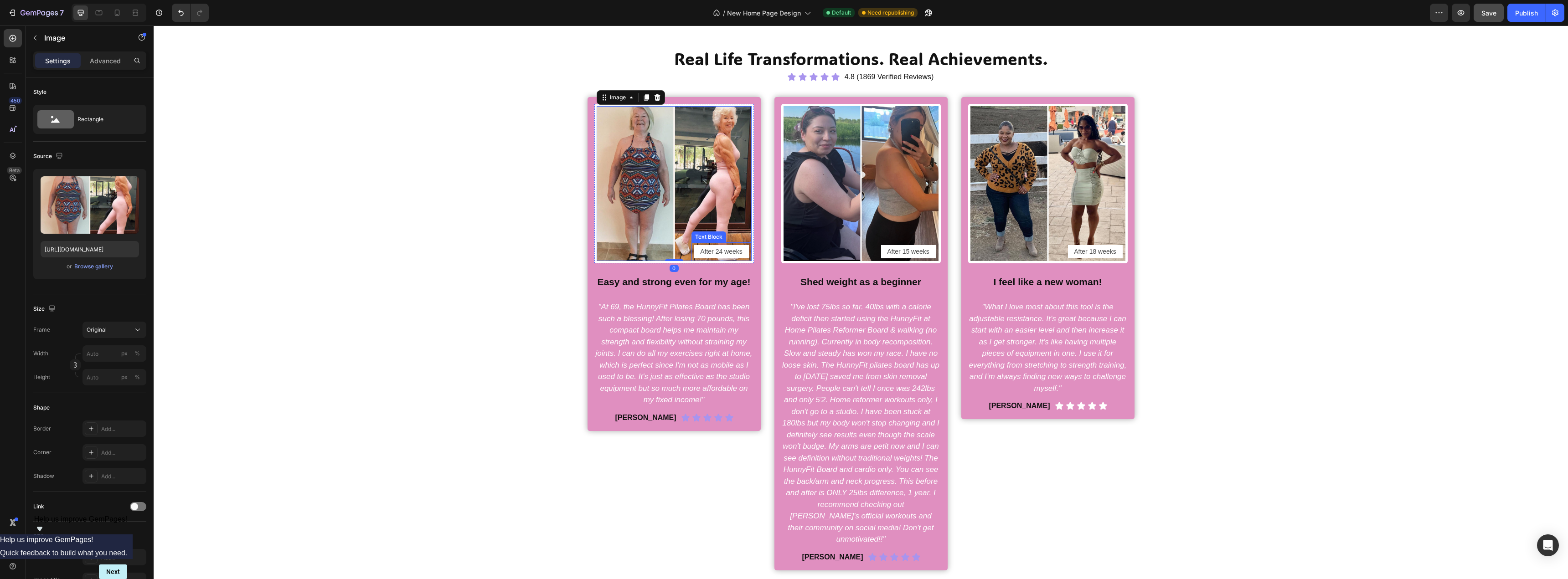
click at [716, 253] on p "After 24 weeks" at bounding box center [721, 251] width 53 height 12
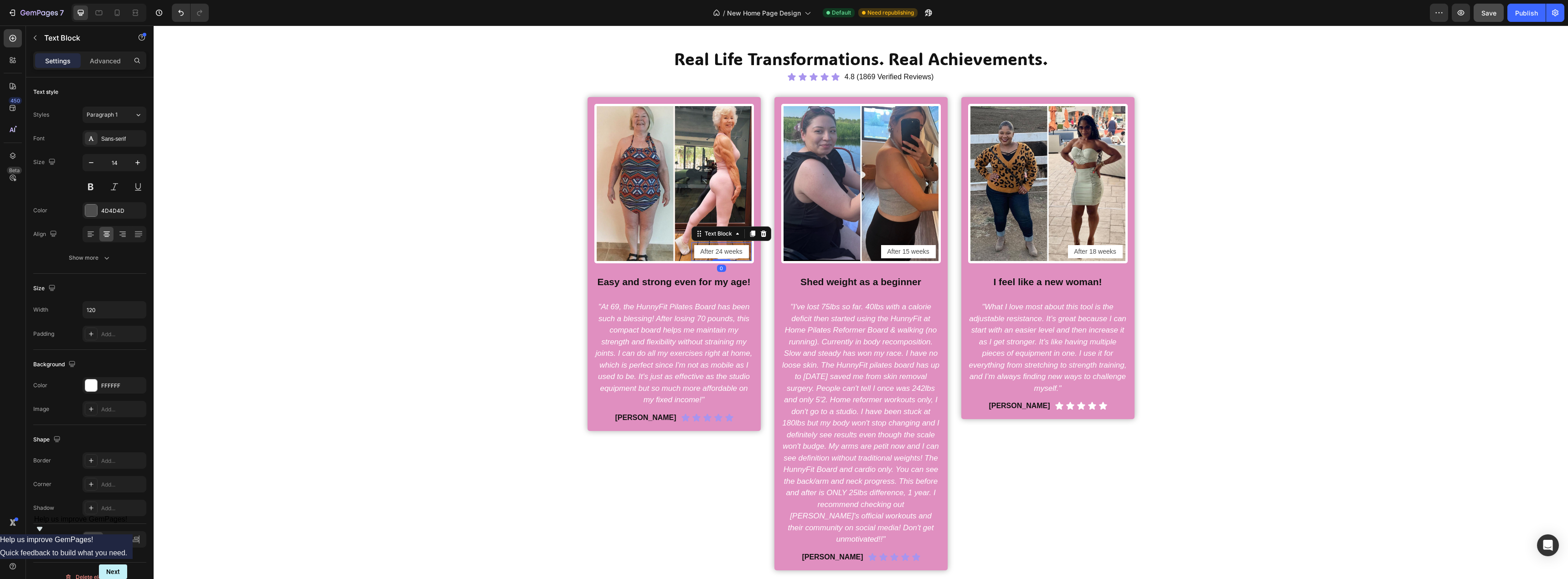
click at [716, 253] on p "After 24 weeks" at bounding box center [721, 251] width 53 height 12
click at [480, 189] on div "Real Life Transformations. Real Achievements. Heading Icon Icon Icon Icon Icon …" at bounding box center [861, 308] width 1401 height 523
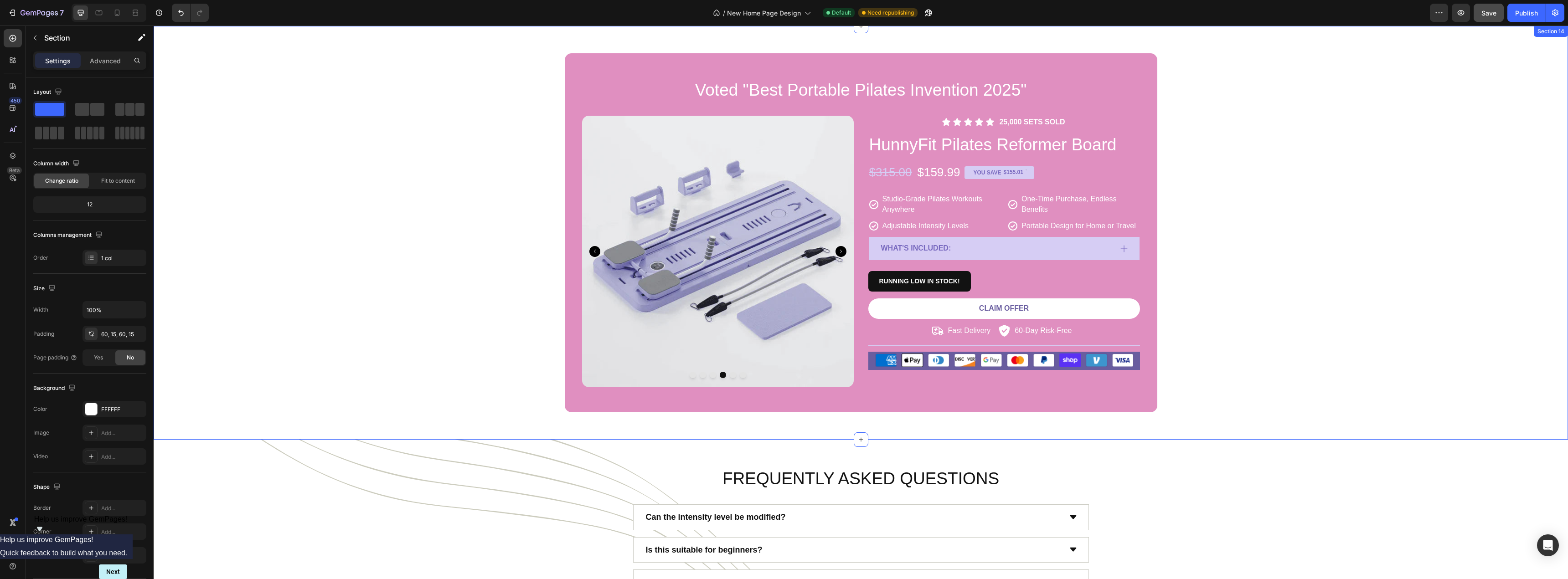
scroll to position [3860, 0]
